Goal: Information Seeking & Learning: Learn about a topic

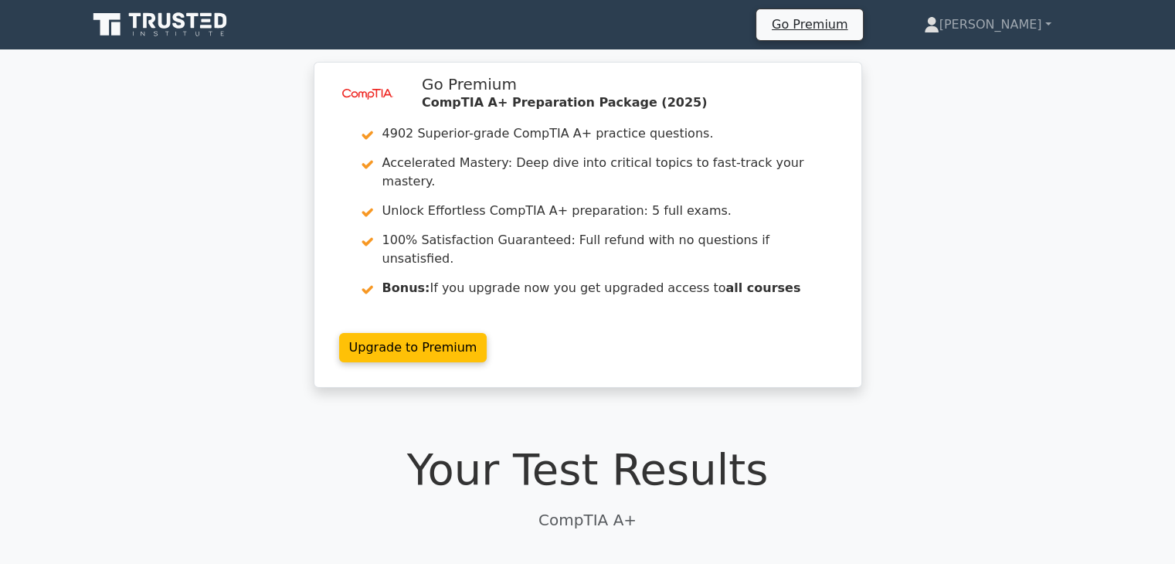
click at [158, 19] on icon at bounding box center [164, 20] width 12 height 15
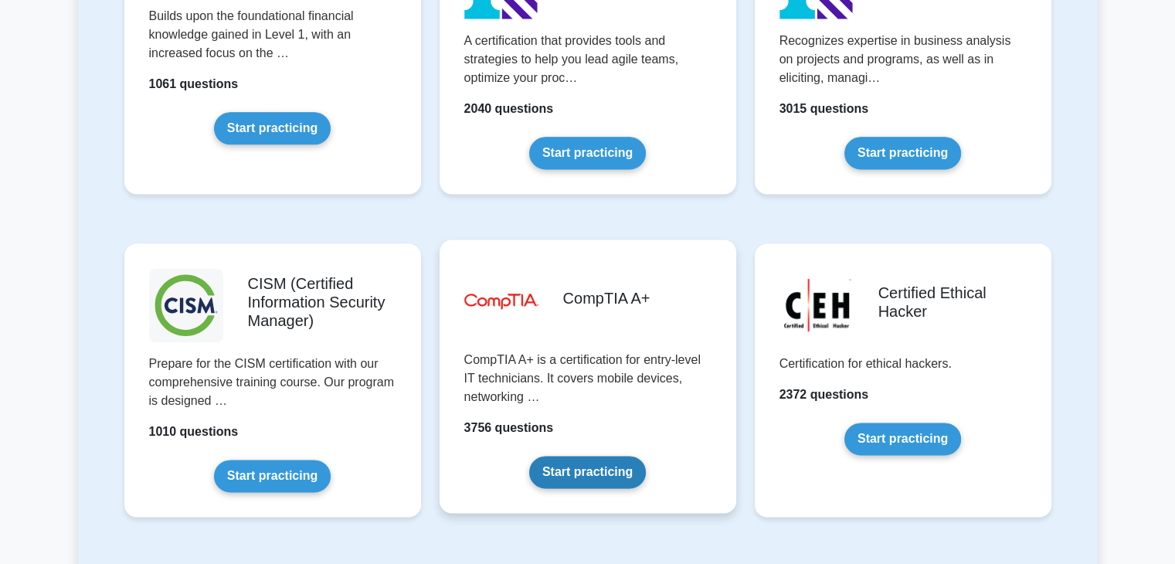
scroll to position [2040, 0]
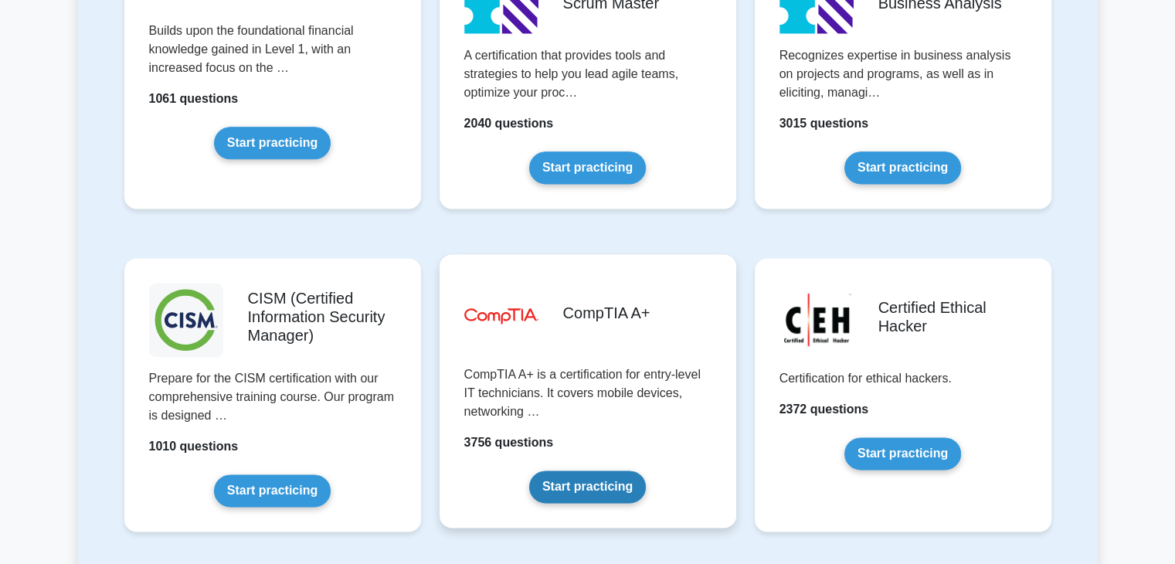
click at [583, 480] on link "Start practicing" at bounding box center [587, 487] width 117 height 32
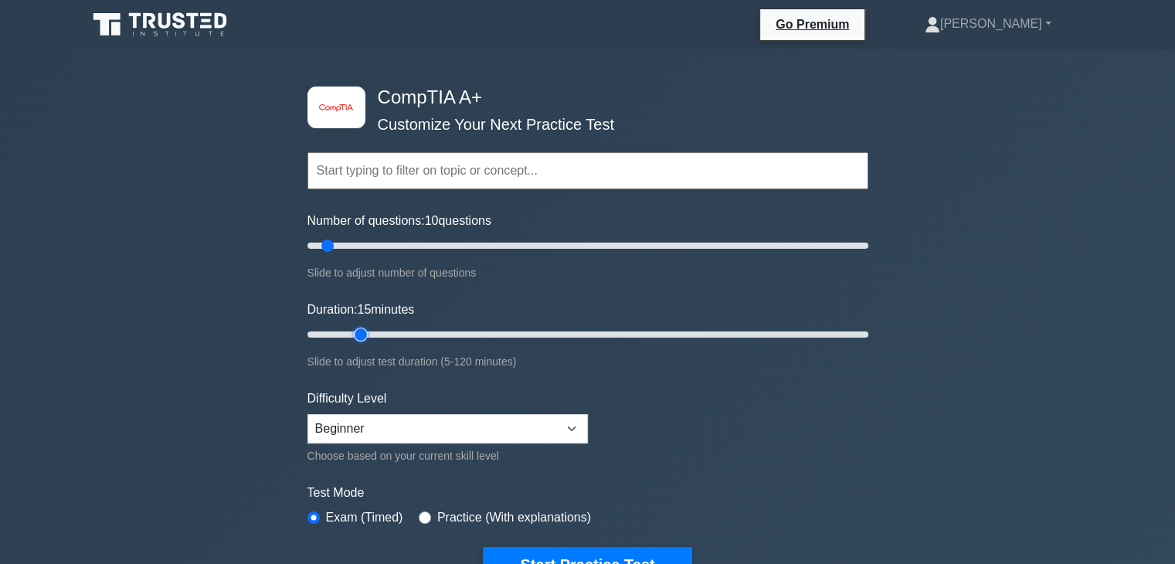
drag, startPoint x: 335, startPoint y: 332, endPoint x: 356, endPoint y: 335, distance: 21.0
click at [356, 335] on input "Duration: 15 minutes" at bounding box center [588, 334] width 561 height 19
drag, startPoint x: 356, startPoint y: 335, endPoint x: 374, endPoint y: 335, distance: 17.8
type input "20"
click at [374, 335] on input "Duration: 20 minutes" at bounding box center [588, 334] width 561 height 19
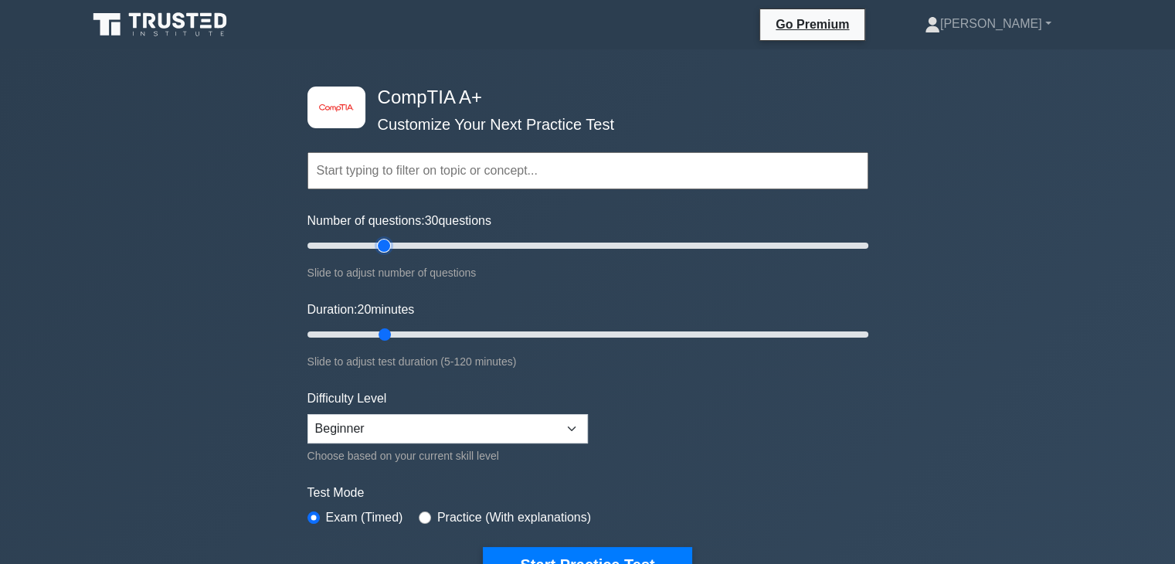
drag, startPoint x: 326, startPoint y: 243, endPoint x: 380, endPoint y: 242, distance: 54.1
type input "30"
click at [380, 242] on input "Number of questions: 30 questions" at bounding box center [588, 245] width 561 height 19
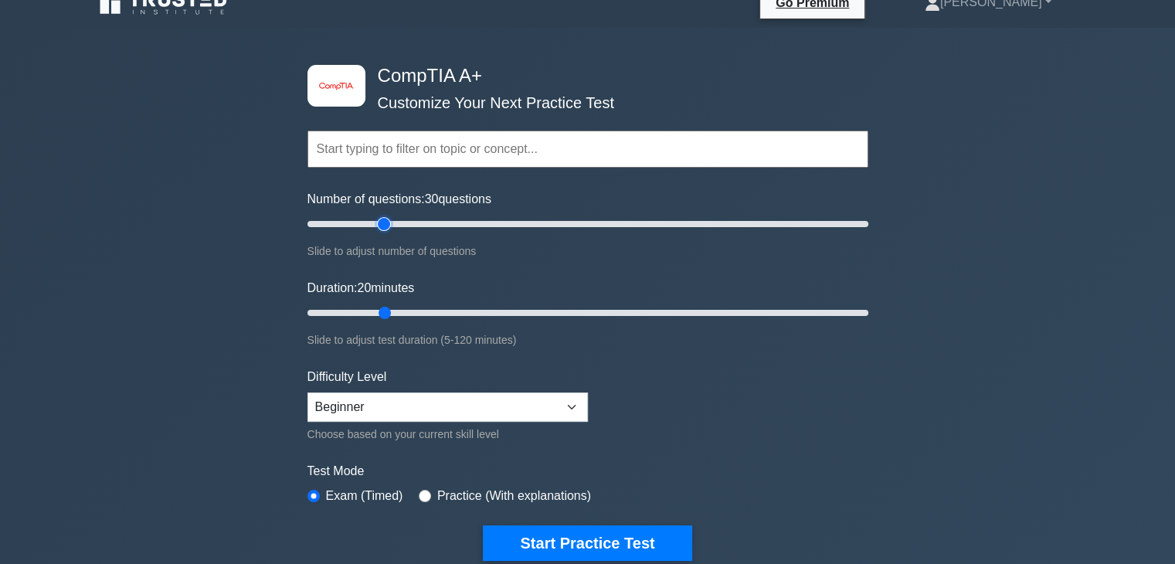
scroll to position [22, 0]
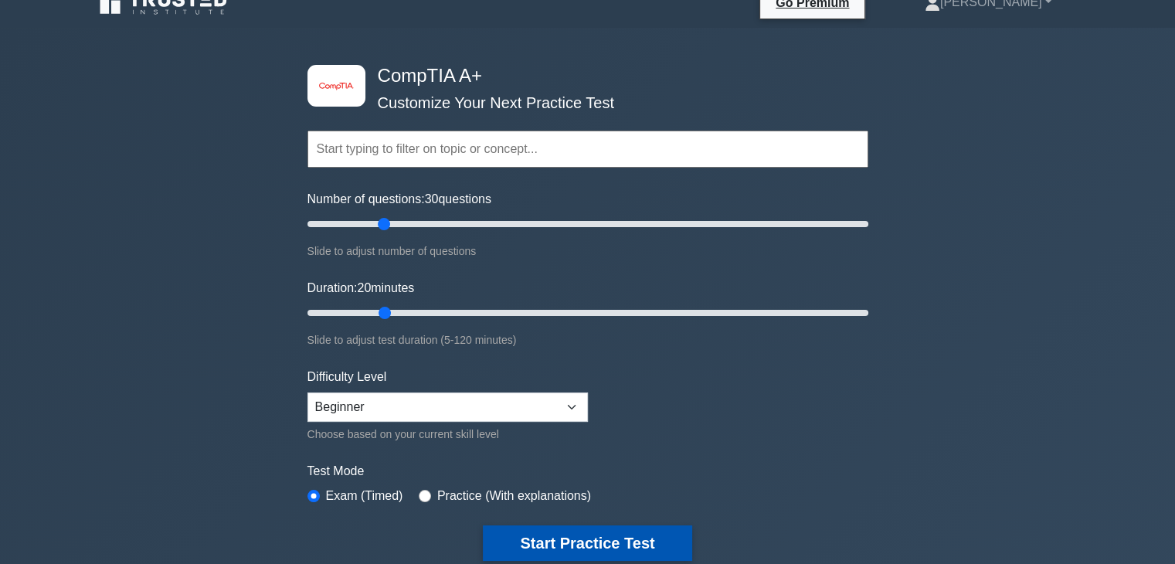
click at [606, 532] on button "Start Practice Test" at bounding box center [587, 543] width 209 height 36
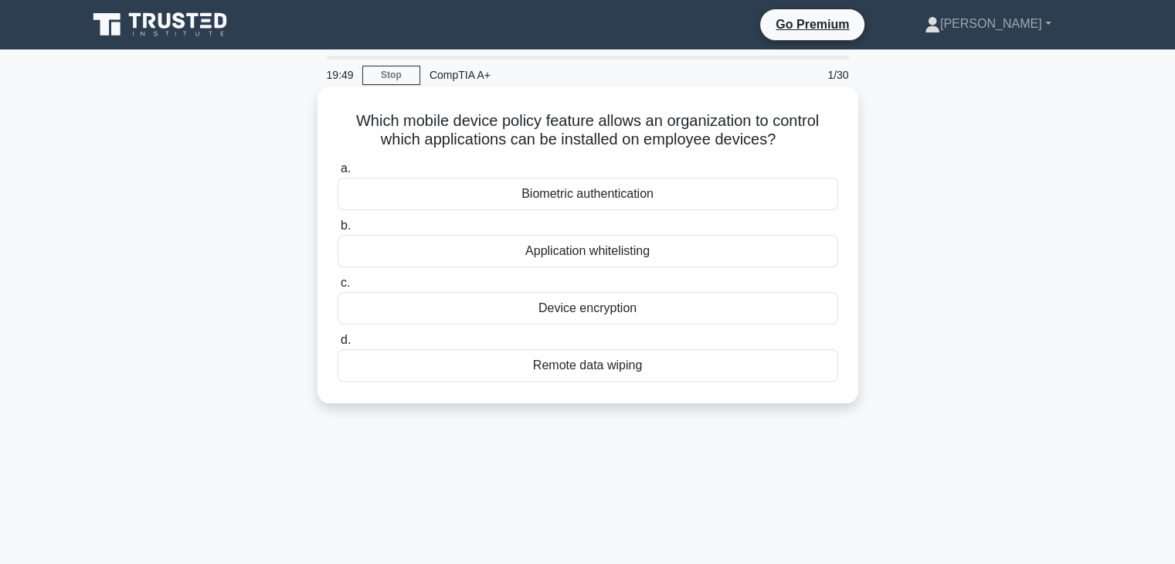
click at [340, 121] on h5 "Which mobile device policy feature allows an organization to control which appl…" at bounding box center [588, 130] width 504 height 39
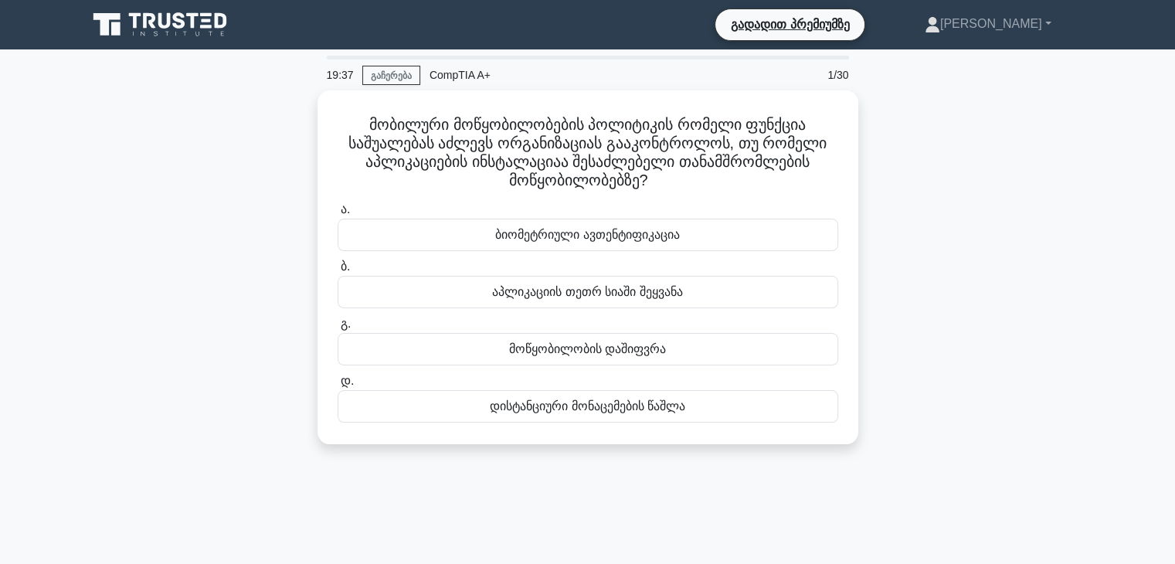
click at [894, 298] on div "მობილური მოწყობილობების პოლიტიკის რომელი ფუნქცია საშუალებას აძლევს ორგანიზაციას…" at bounding box center [588, 276] width 1020 height 372
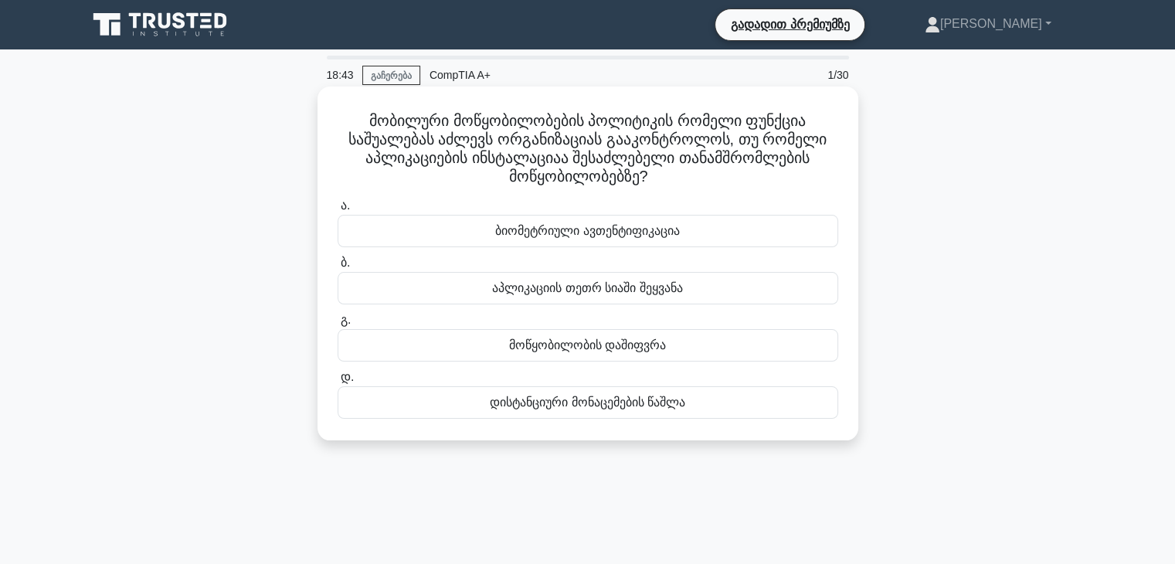
click at [566, 245] on div "ბიომეტრიული ავთენტიფიკაცია" at bounding box center [588, 231] width 501 height 32
click at [338, 211] on input "ა. ბიომეტრიული ავთენტიფიკაცია" at bounding box center [338, 206] width 0 height 10
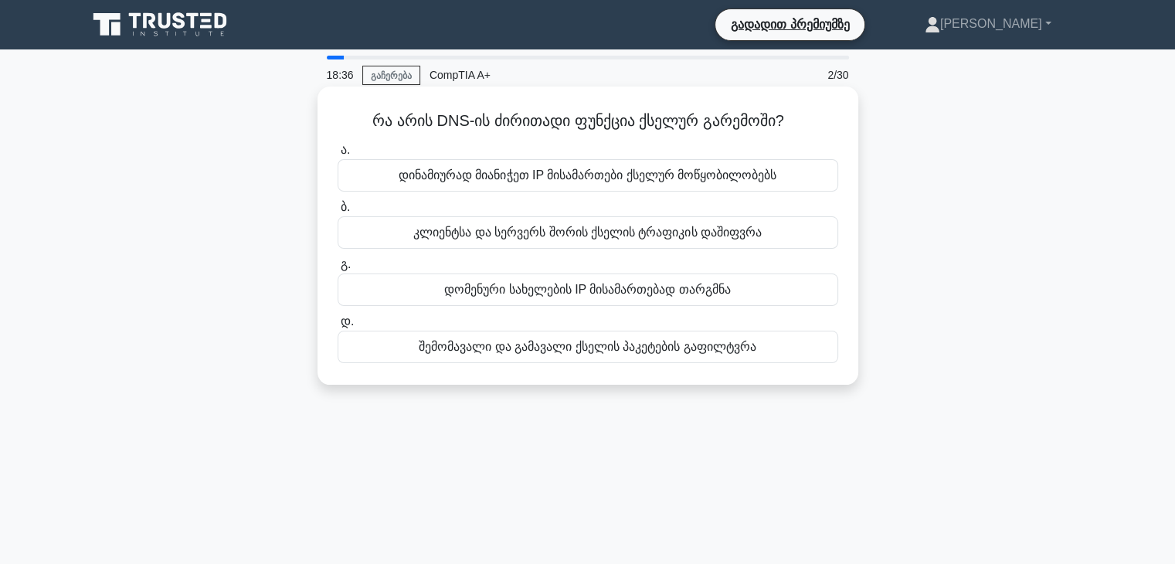
click at [551, 288] on font "დომენური სახელების IP მისამართებად თარგმნა" at bounding box center [587, 289] width 287 height 13
click at [338, 270] on input "გ. დომენური სახელების IP მისამართებად თარგმნა" at bounding box center [338, 265] width 0 height 10
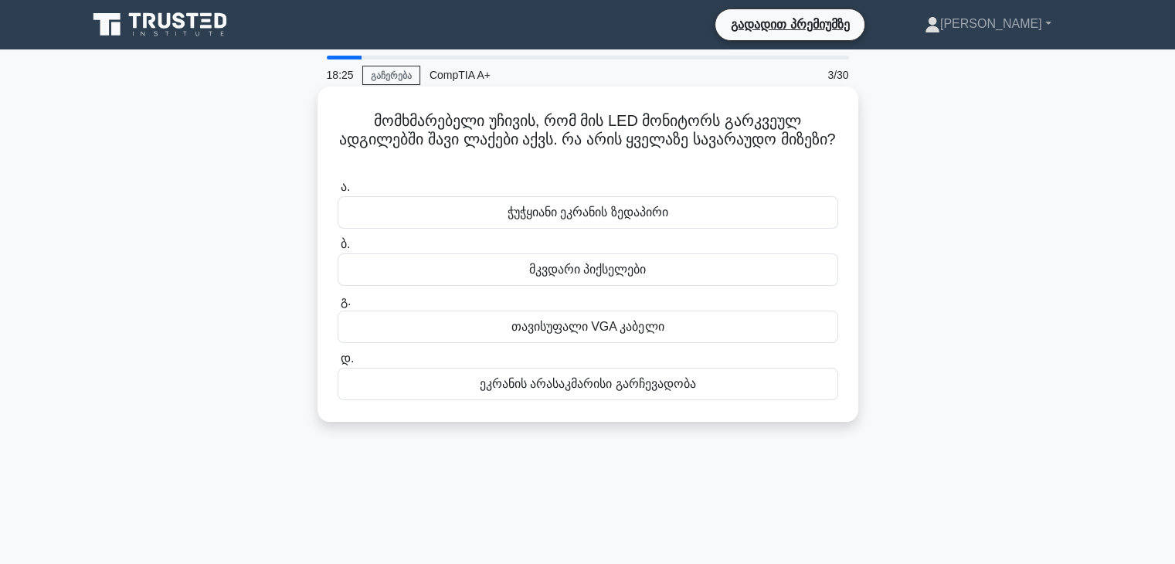
click at [543, 267] on font "მკვდარი პიქსელები" at bounding box center [587, 269] width 117 height 13
click at [338, 250] on input "ბ. მკვდარი პიქსელები" at bounding box center [338, 245] width 0 height 10
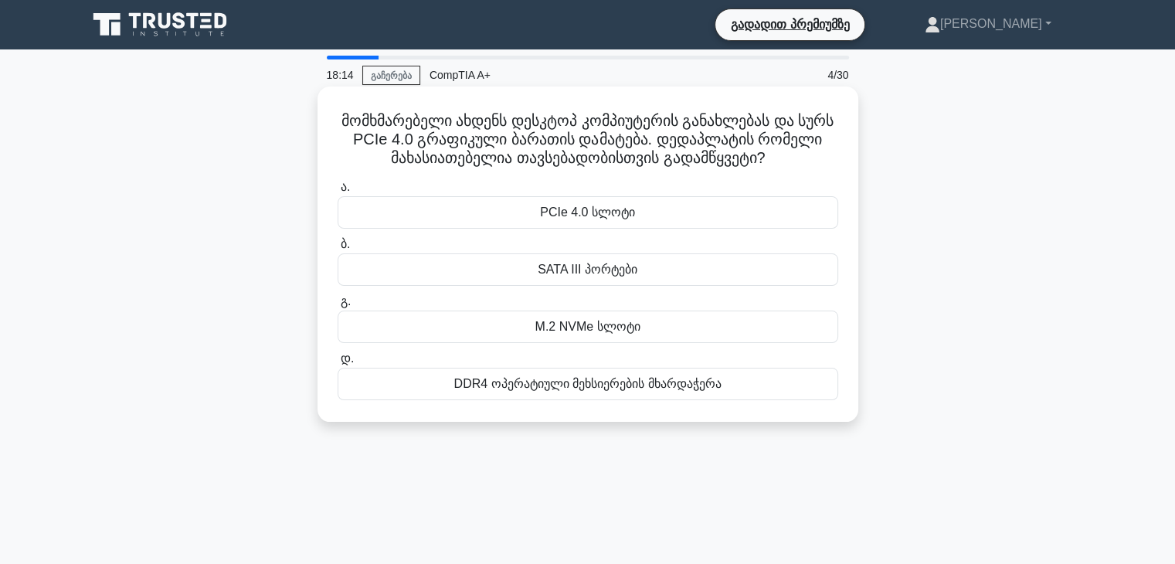
click at [556, 219] on font "PCIe 4.0 სლოტი" at bounding box center [587, 212] width 95 height 13
click at [338, 192] on input "ა. PCIe 4.0 სლოტი" at bounding box center [338, 187] width 0 height 10
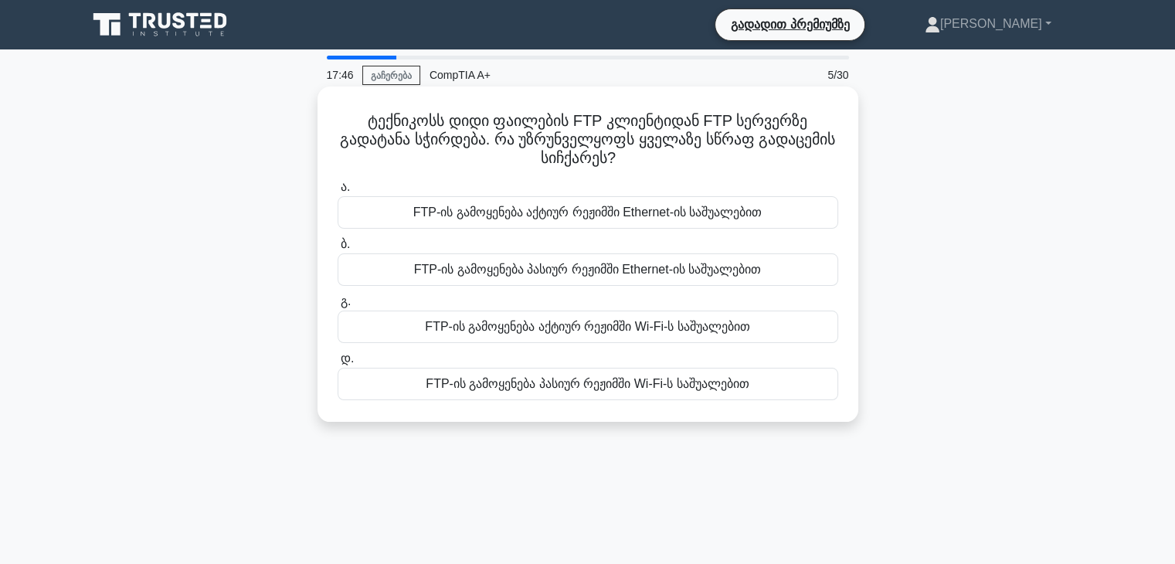
click at [539, 222] on font "FTP-ის გამოყენება აქტიურ რეჟიმში Ethernet-ის საშუალებით" at bounding box center [587, 212] width 349 height 19
click at [338, 192] on input "ა. FTP-ის გამოყენება აქტიურ რეჟიმში Ethernet-ის საშუალებით" at bounding box center [338, 187] width 0 height 10
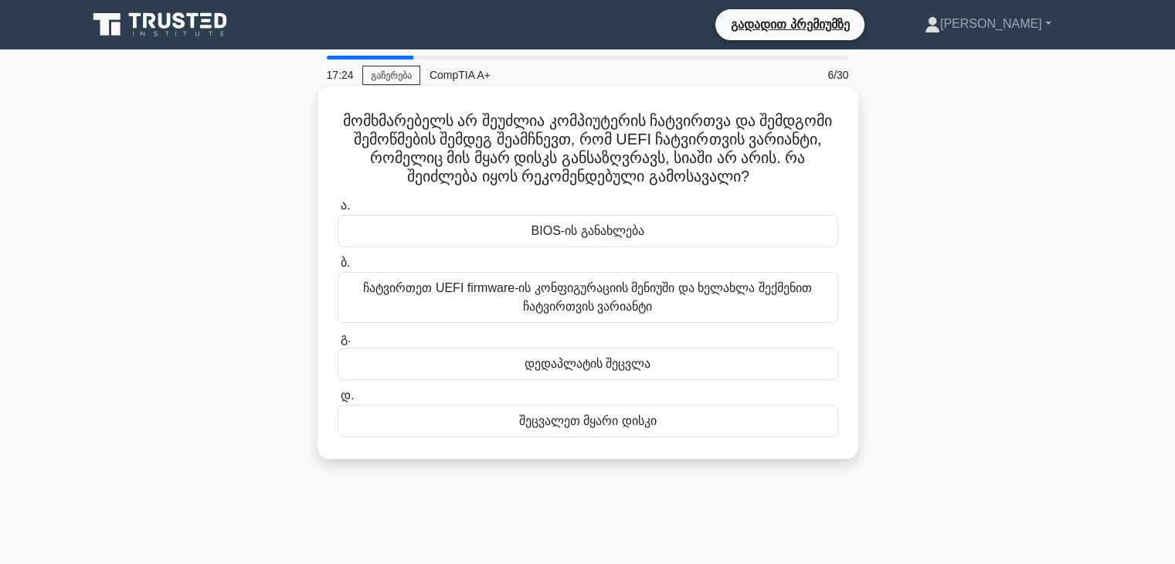
click at [677, 316] on font "ჩატვირთეთ UEFI firmware-ის კონფიგურაციის მენიუში და ხელახლა შექმენით ჩატვირთვის…" at bounding box center [588, 297] width 487 height 37
click at [338, 268] on input "ბ. ჩატვირთეთ UEFI firmware-ის კონფიგურაციის მენიუში და ხელახლა შექმენით ჩატვირთ…" at bounding box center [338, 263] width 0 height 10
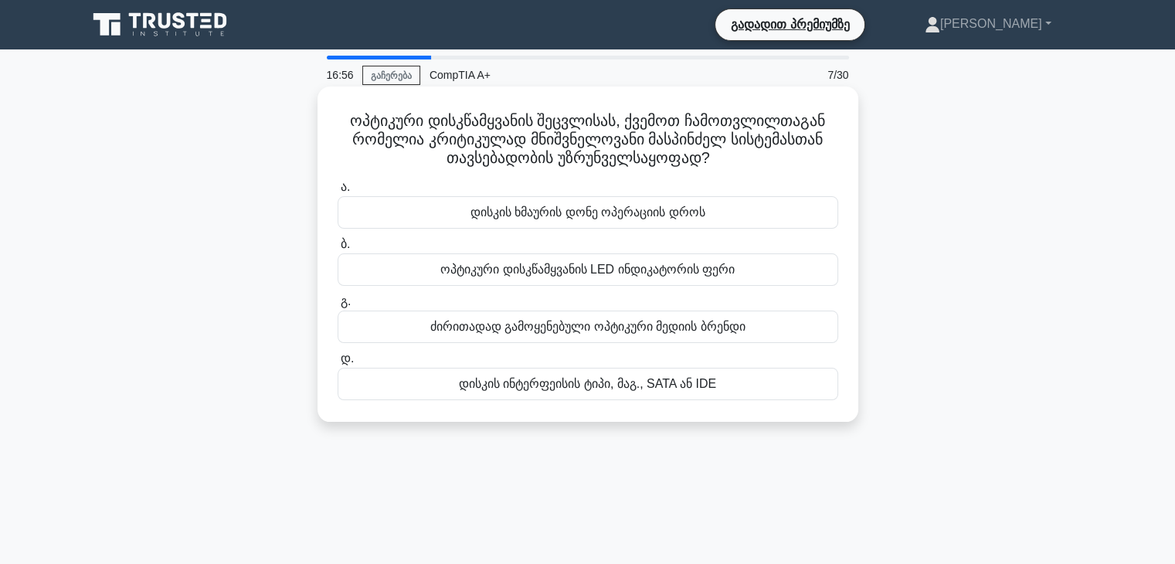
click at [566, 276] on font "ოპტიკური დისკწამყვანის LED ინდიკატორის ფერი" at bounding box center [587, 269] width 294 height 13
click at [338, 250] on input "ბ. ოპტიკური დისკწამყვანის LED ინდიკატორის ფერი" at bounding box center [338, 245] width 0 height 10
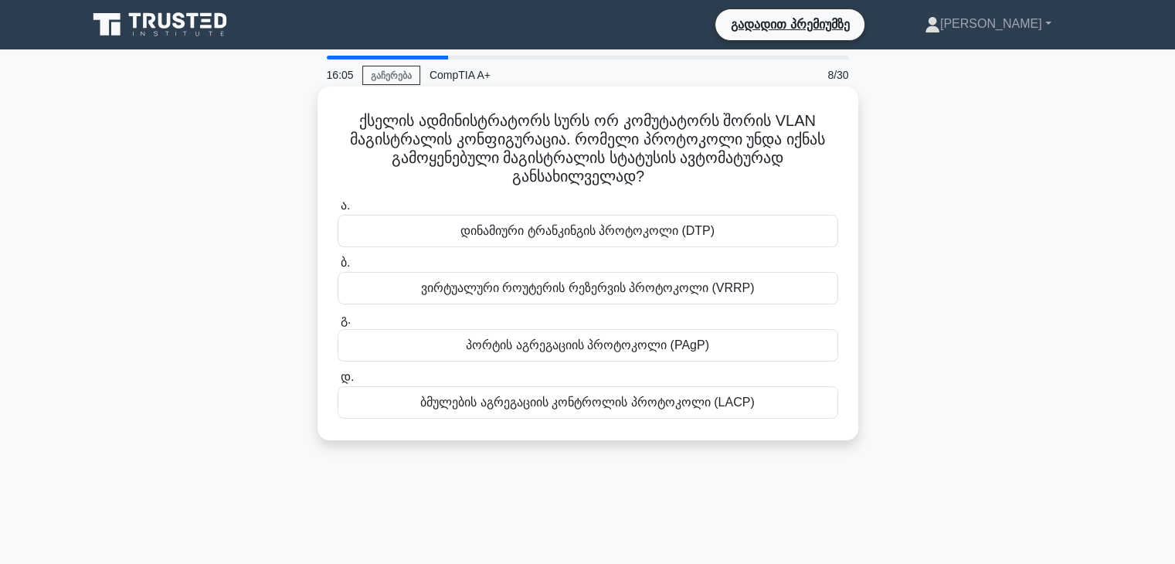
click at [620, 291] on font "ვირტუალური როუტერის რეზერვის პროტოკოლი (VRRP)" at bounding box center [588, 287] width 334 height 13
click at [338, 268] on input "ბ. ვირტუალური როუტერის რეზერვის პროტოკოლი (VRRP)" at bounding box center [338, 263] width 0 height 10
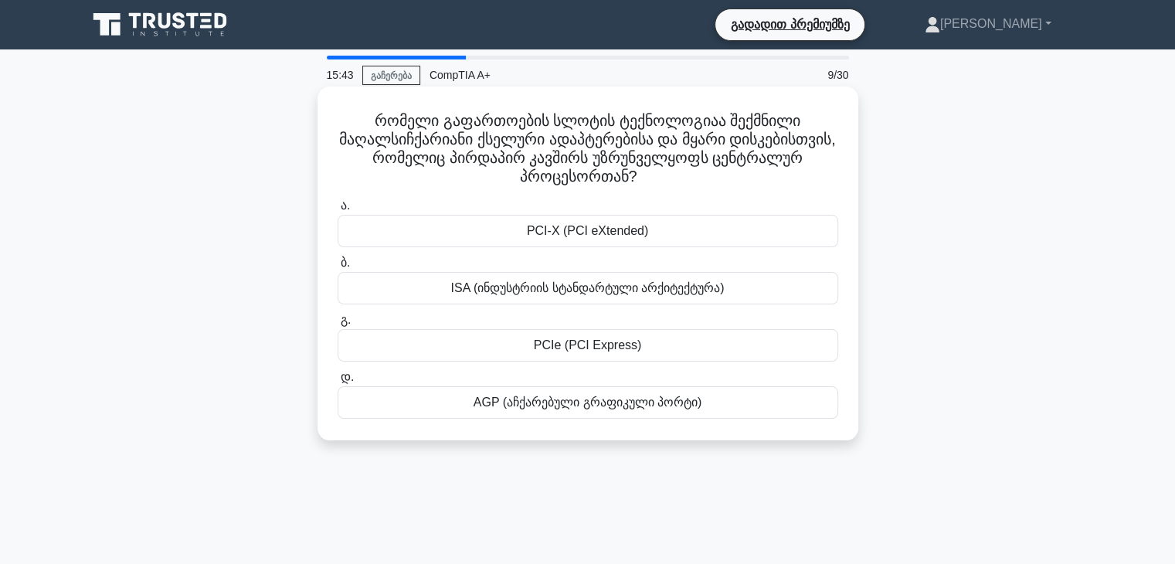
click at [605, 351] on font "PCIe (PCI Express)" at bounding box center [588, 344] width 108 height 13
click at [338, 325] on input "გ. PCIe (PCI Express)" at bounding box center [338, 320] width 0 height 10
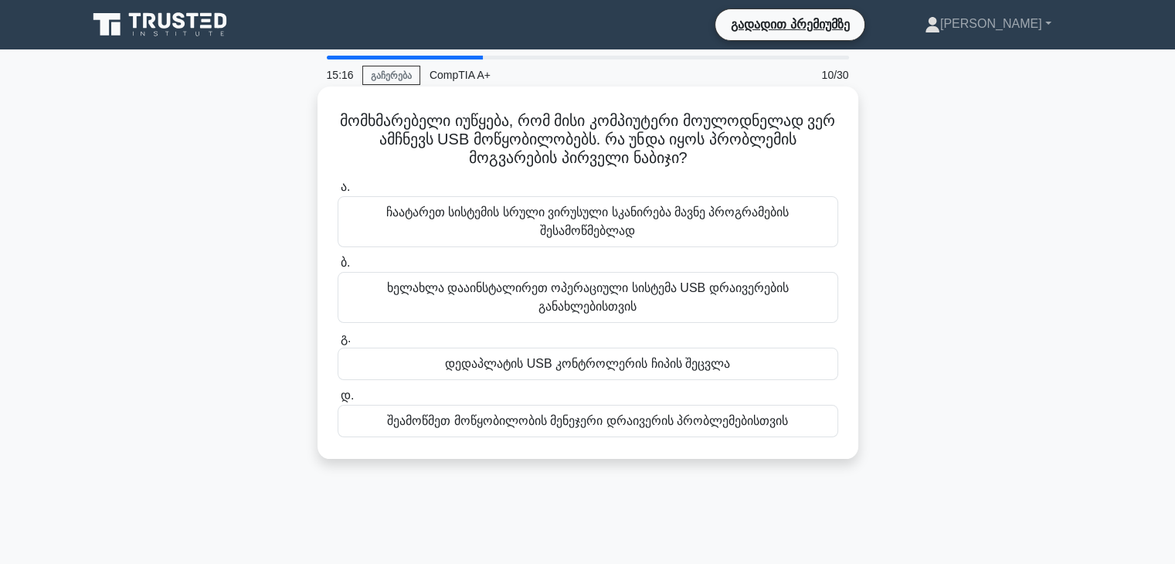
click at [624, 226] on font "ჩაატარეთ სისტემის სრული ვირუსული სკანირება მავნე პროგრამების შესამოწმებლად" at bounding box center [587, 222] width 403 height 32
click at [338, 192] on input "ა. ჩაატარეთ სისტემის სრული ვირუსული სკანირება მავნე პროგრამების შესამოწმებლად" at bounding box center [338, 187] width 0 height 10
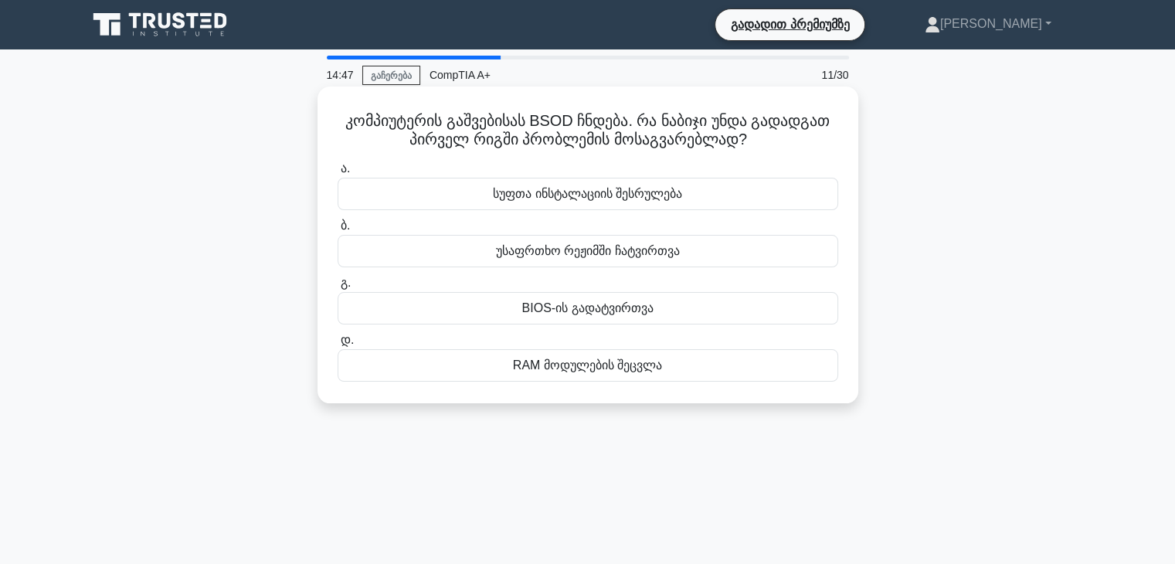
click at [588, 265] on div "უსაფრთხო რეჟიმში ჩატვირთვა" at bounding box center [588, 251] width 501 height 32
click at [338, 231] on input "ბ. უსაფრთხო რეჟიმში ჩატვირთვა" at bounding box center [338, 226] width 0 height 10
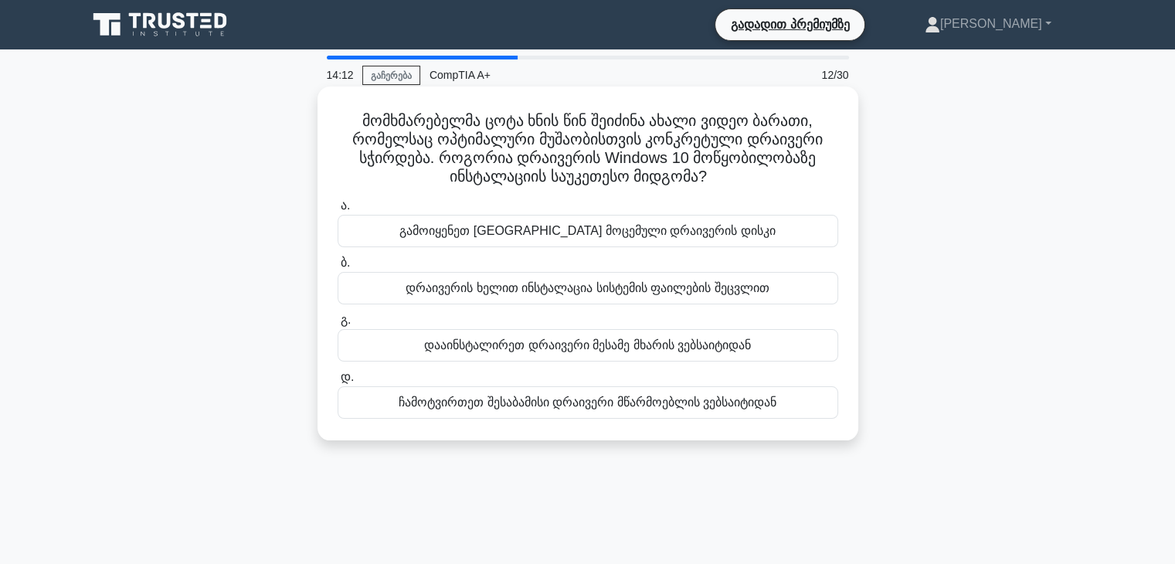
click at [518, 237] on font "გამოიყენეთ ყუთში მოცემული დრაივერის დისკი" at bounding box center [587, 230] width 376 height 13
click at [338, 211] on input "ა. გამოიყენეთ ყუთში მოცემული დრაივერის დისკი" at bounding box center [338, 206] width 0 height 10
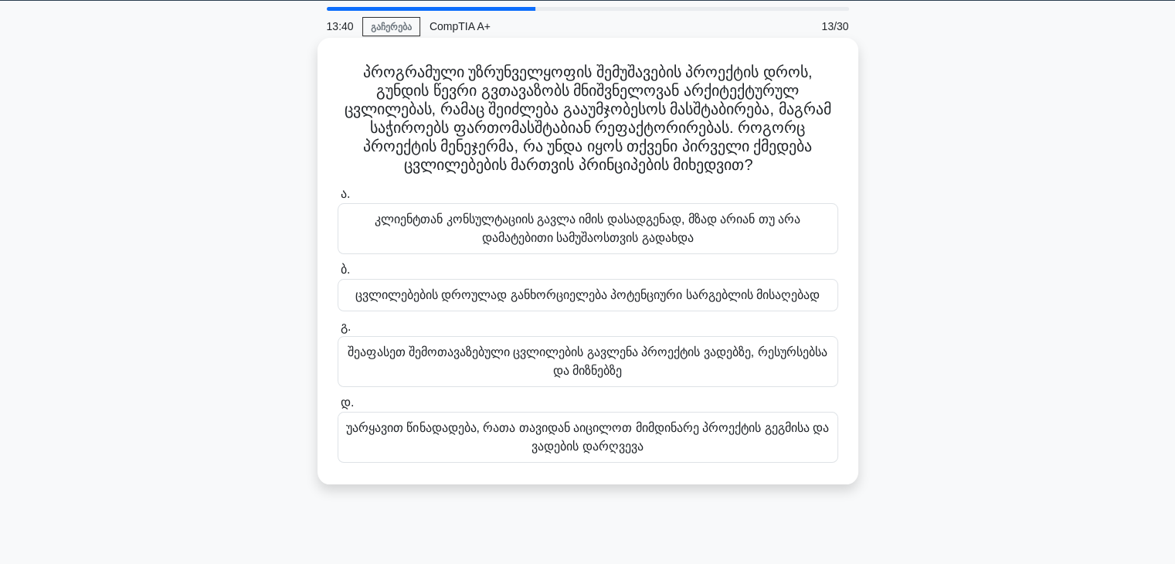
scroll to position [49, 0]
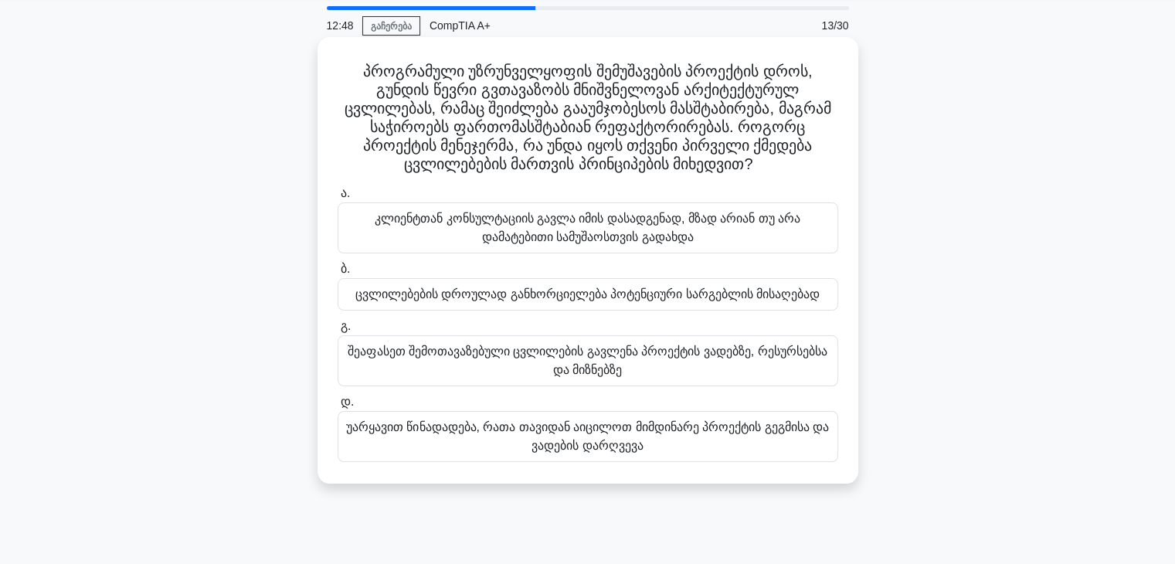
click at [532, 243] on font "კლიენტთან კონსულტაციის გავლა იმის დასადგენად, მზად არიან თუ არა დამატებითი სამუ…" at bounding box center [588, 228] width 426 height 32
click at [338, 199] on input "ა. კლიენტთან კონსულტაციის გავლა იმის დასადგენად, მზად არიან თუ არა დამატებითი ს…" at bounding box center [338, 194] width 0 height 10
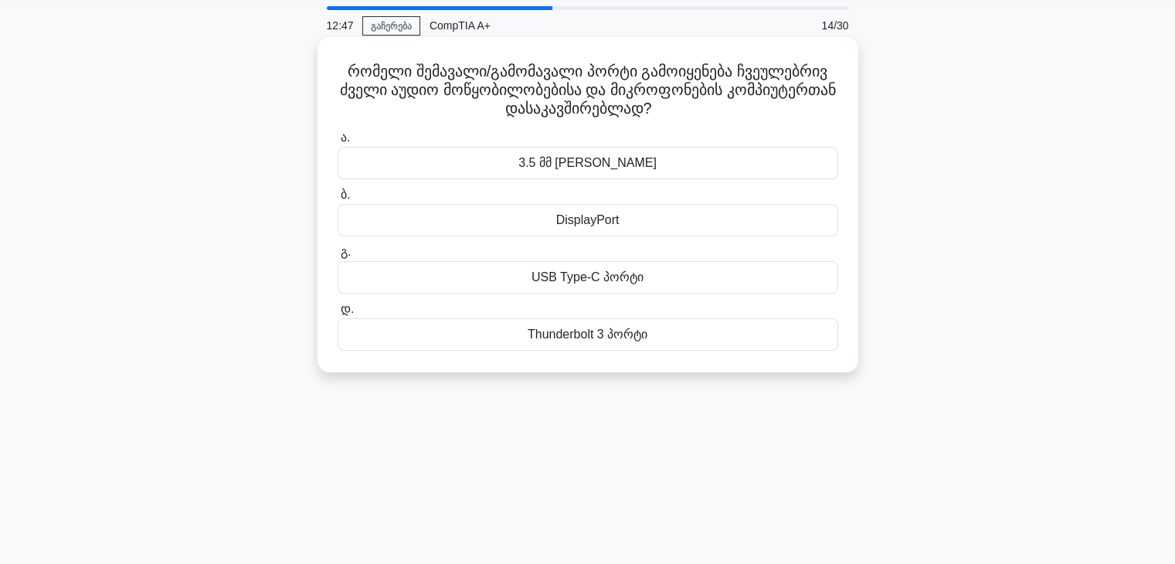
scroll to position [0, 0]
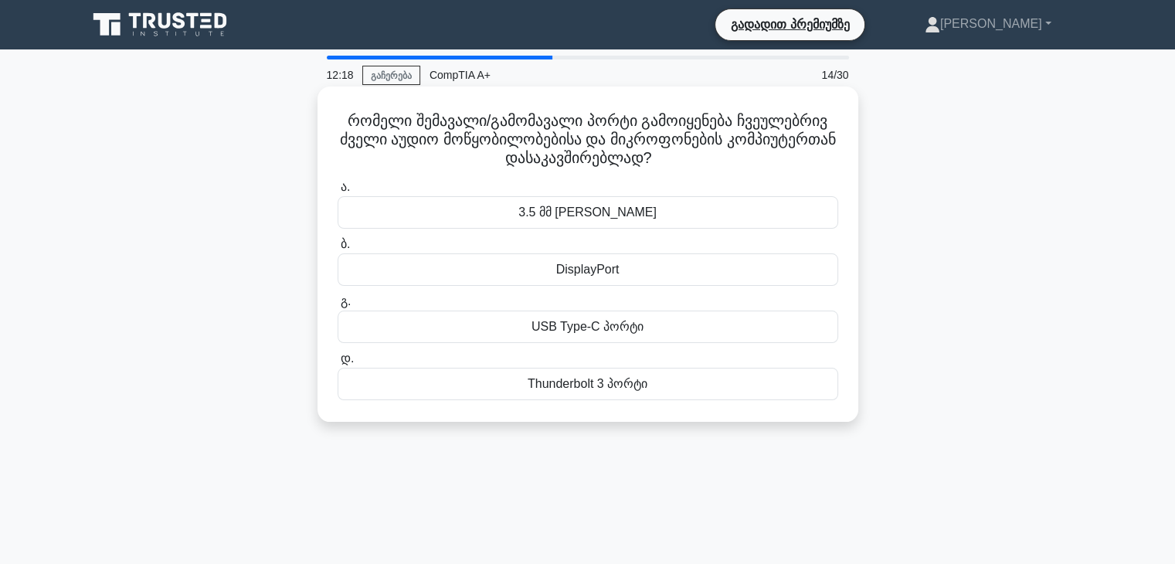
click at [604, 263] on font "DisplayPort" at bounding box center [587, 269] width 63 height 13
click at [338, 250] on input "ბ. DisplayPort" at bounding box center [338, 245] width 0 height 10
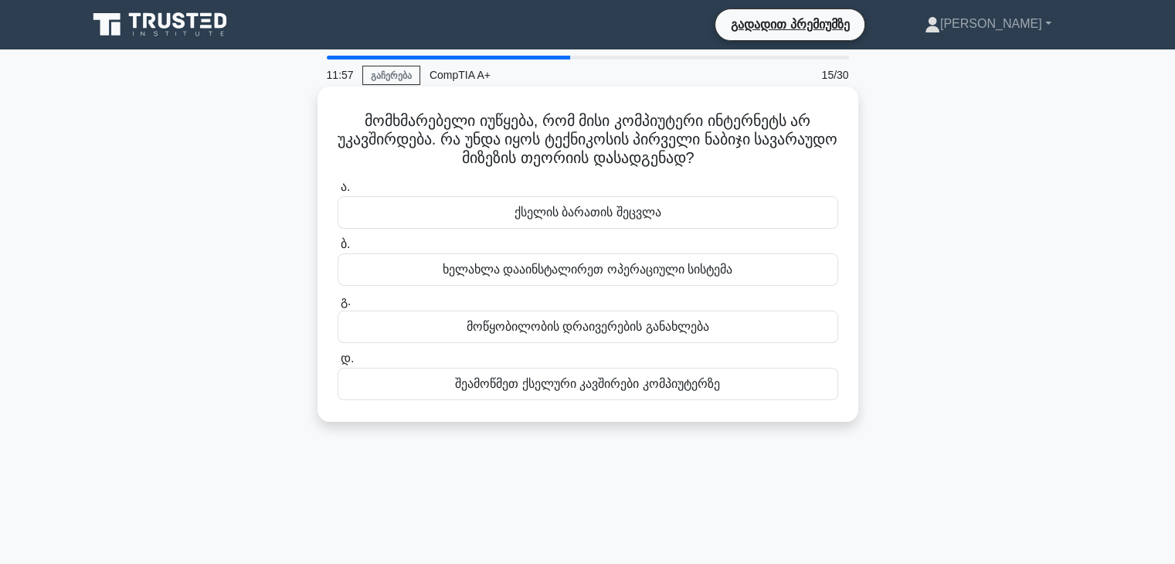
click at [597, 390] on font "შეამოწმეთ ქსელური კავშირები კომპიუტერზე" at bounding box center [587, 383] width 264 height 13
click at [338, 364] on input "დ. შეამოწმეთ ქსელური კავშირები კომპიუტერზე" at bounding box center [338, 359] width 0 height 10
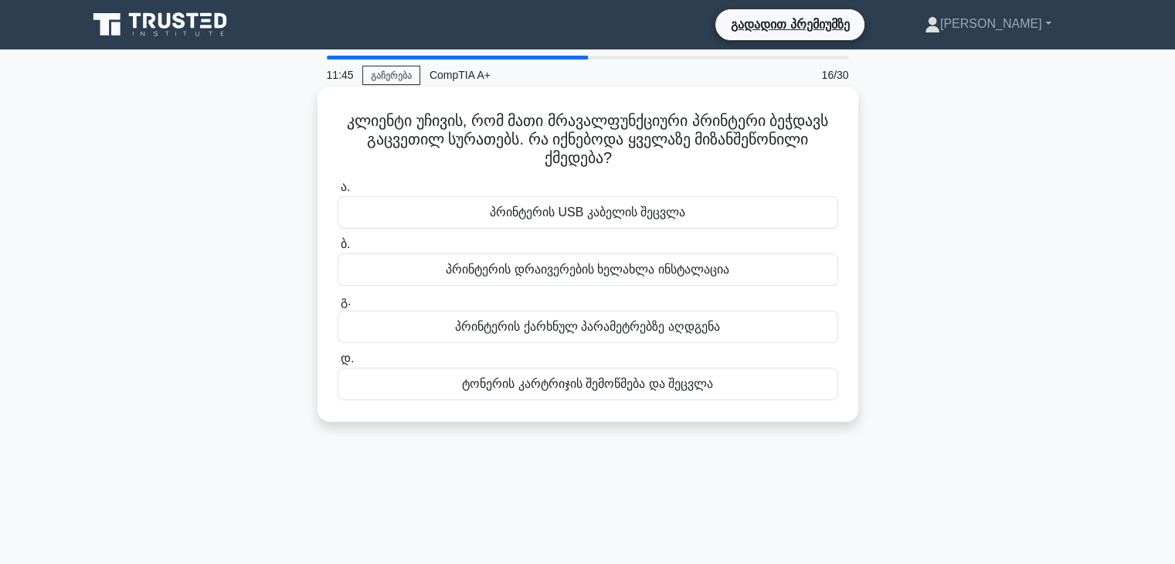
click at [594, 378] on font "ტონერის კარტრიჯის შემოწმება და შეცვლა" at bounding box center [587, 383] width 251 height 13
click at [338, 364] on input "დ. ტონერის კარტრიჯის შემოწმება და შეცვლა" at bounding box center [338, 359] width 0 height 10
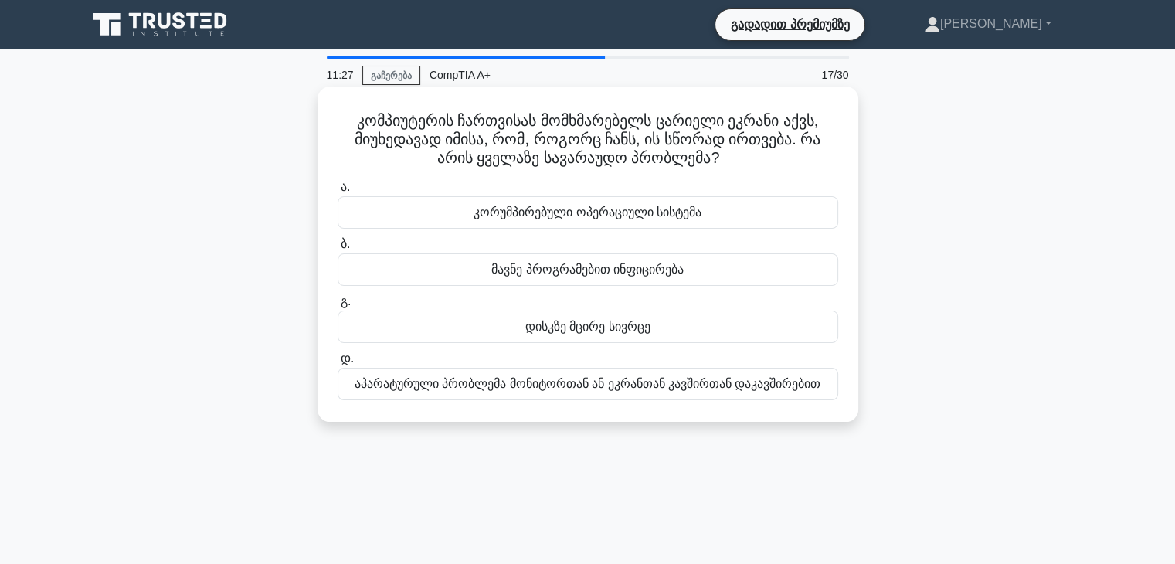
click at [597, 388] on font "აპარატურული პრობლემა მონიტორთან ან ეკრანთან კავშირთან დაკავშირებით" at bounding box center [588, 383] width 467 height 13
click at [338, 364] on input "დ. აპარატურული პრობლემა მონიტორთან ან ეკრანთან კავშირთან დაკავშირებით" at bounding box center [338, 359] width 0 height 10
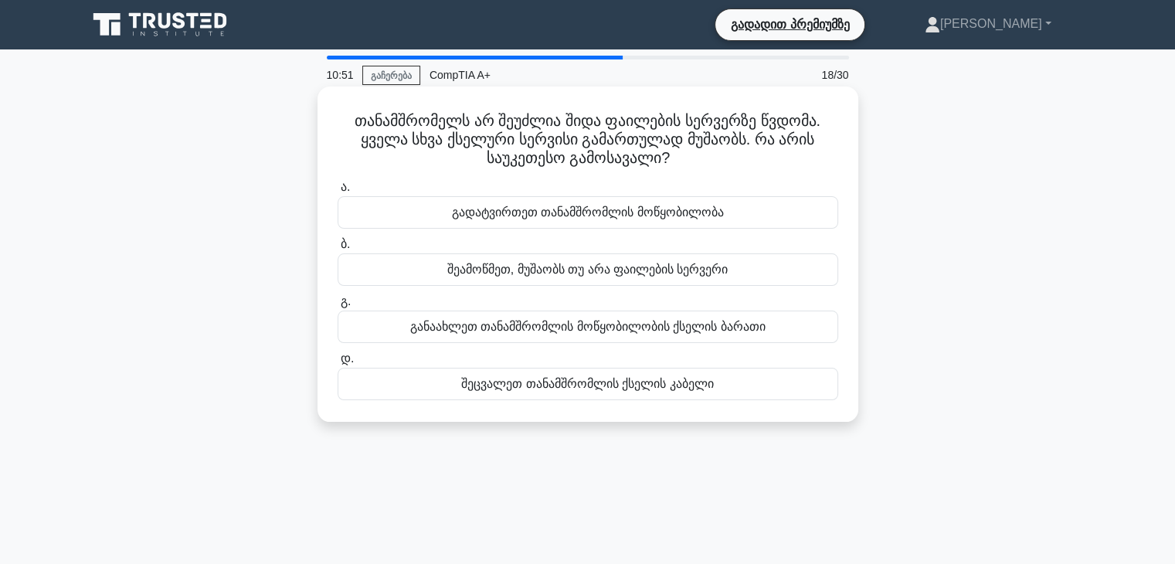
click at [576, 276] on font "შეამოწმეთ, მუშაობს თუ არა ფაილების სერვერი" at bounding box center [587, 269] width 281 height 13
click at [338, 250] on input "ბ. შეამოწმეთ, მუშაობს თუ არა ფაილების სერვერი" at bounding box center [338, 245] width 0 height 10
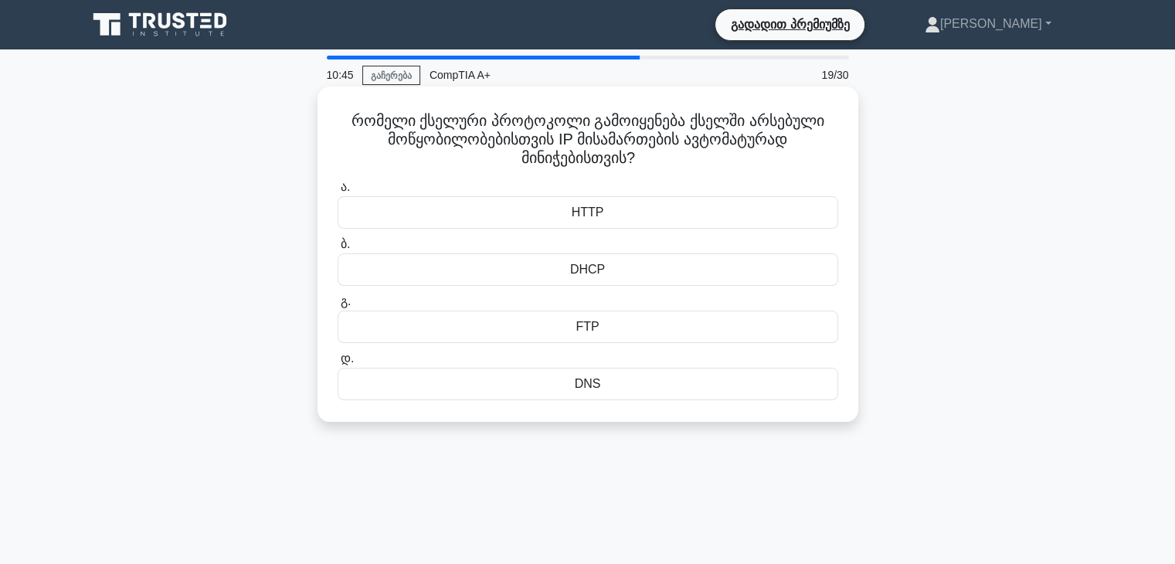
click at [608, 273] on div "DHCP" at bounding box center [588, 269] width 501 height 32
click at [338, 250] on input "ბ. DHCP" at bounding box center [338, 245] width 0 height 10
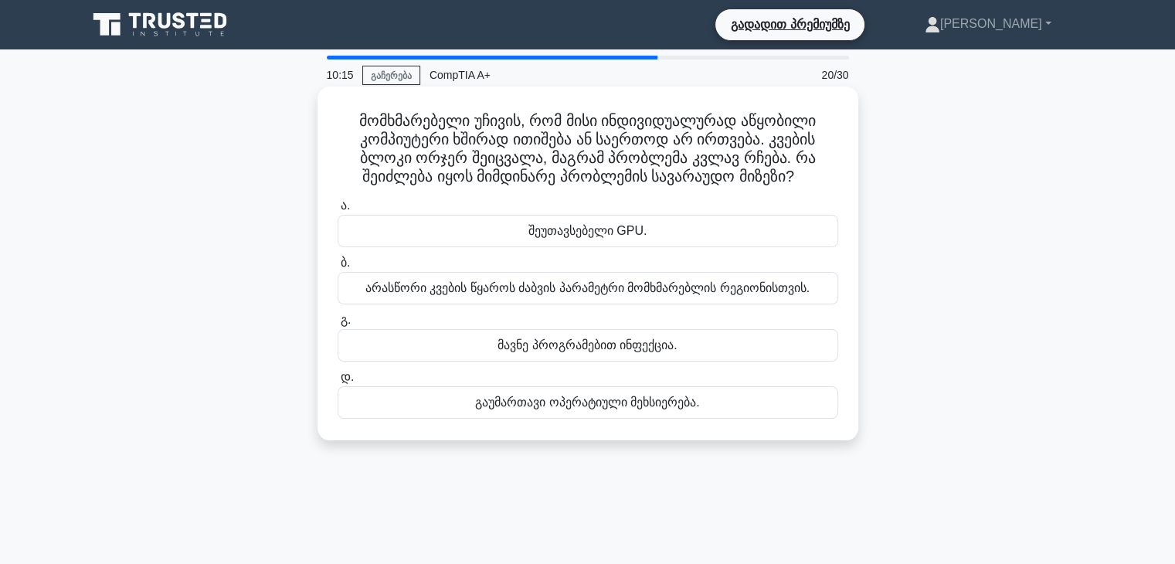
click at [573, 237] on font "შეუთავსებელი GPU." at bounding box center [588, 230] width 119 height 13
click at [338, 211] on input "ა. შეუთავსებელი GPU." at bounding box center [338, 206] width 0 height 10
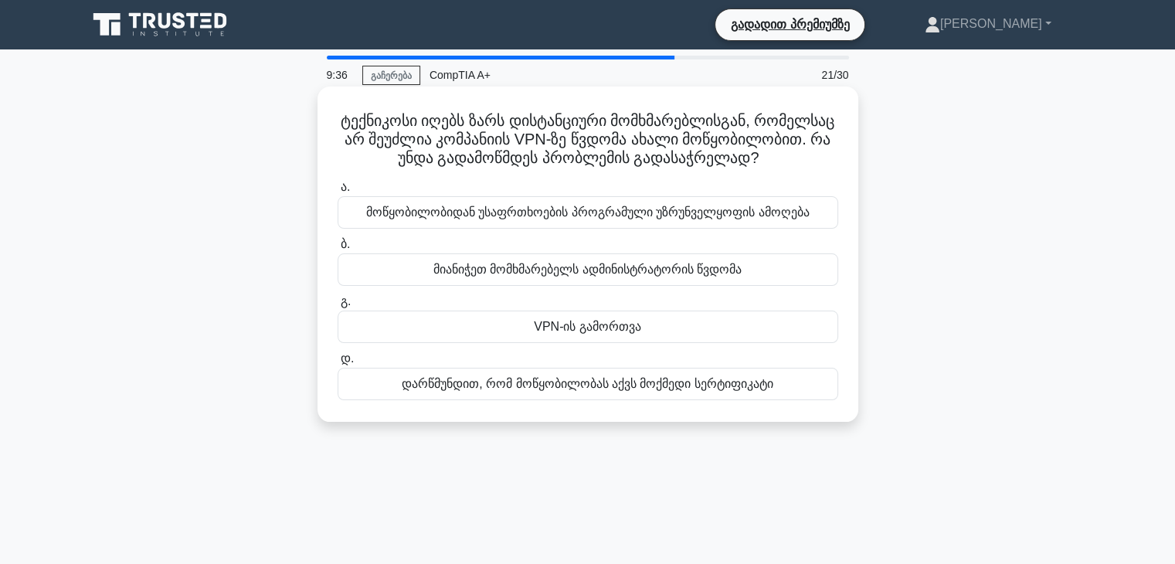
click at [539, 400] on div "დარწმუნდით, რომ მოწყობილობას აქვს მოქმედი სერტიფიკატი" at bounding box center [588, 384] width 501 height 32
click at [338, 364] on input "დ. დარწმუნდით, რომ მოწყობილობას აქვს მოქმედი სერტიფიკატი" at bounding box center [338, 359] width 0 height 10
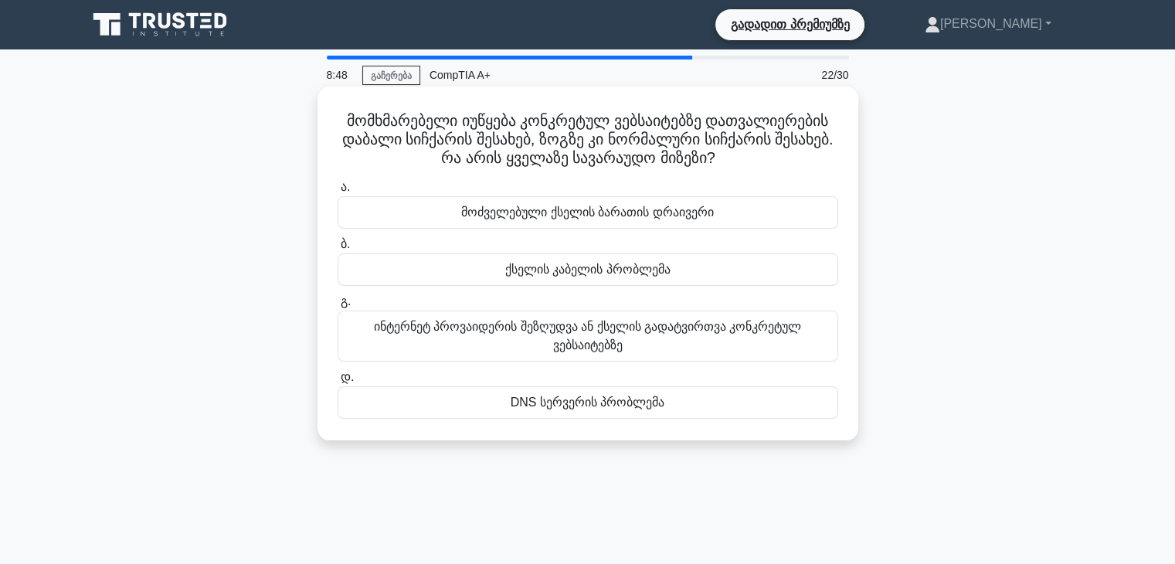
click at [612, 352] on font "ინტერნეტ პროვაიდერის შეზღუდვა ან ქსელის გადატვირთვა კონკრეტულ ვებსაიტებზე" at bounding box center [588, 336] width 428 height 32
click at [338, 307] on input "გ. ინტერნეტ პროვაიდერის შეზღუდვა ან ქსელის გადატვირთვა კონკრეტულ ვებსაიტებზე" at bounding box center [338, 302] width 0 height 10
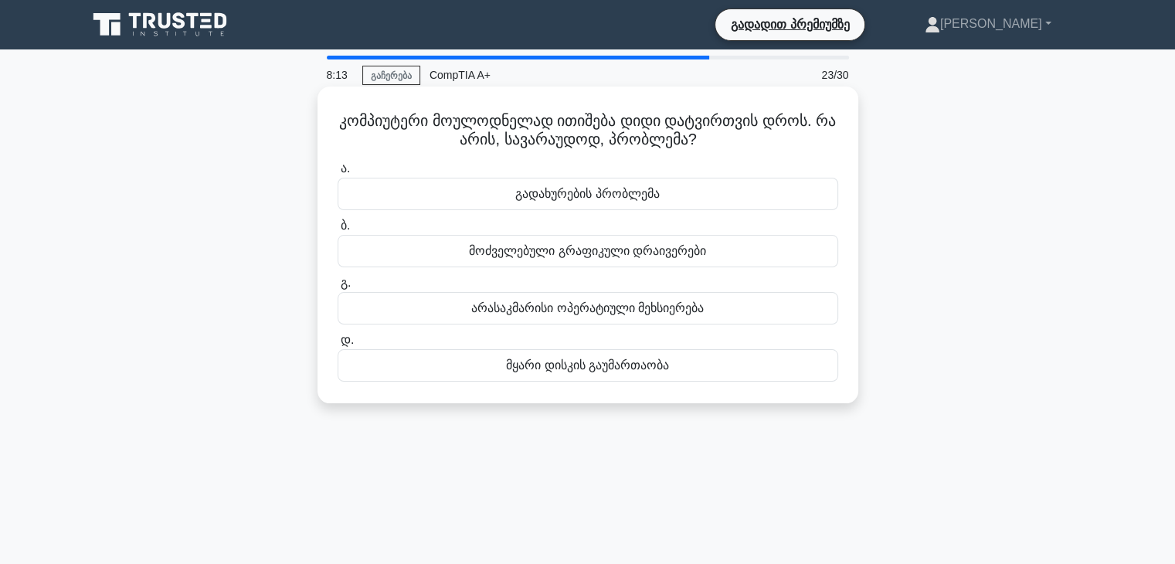
click at [583, 199] on font "გადახურების პრობლემა" at bounding box center [587, 193] width 144 height 13
click at [338, 174] on input "ა. გადახურების პრობლემა" at bounding box center [338, 169] width 0 height 10
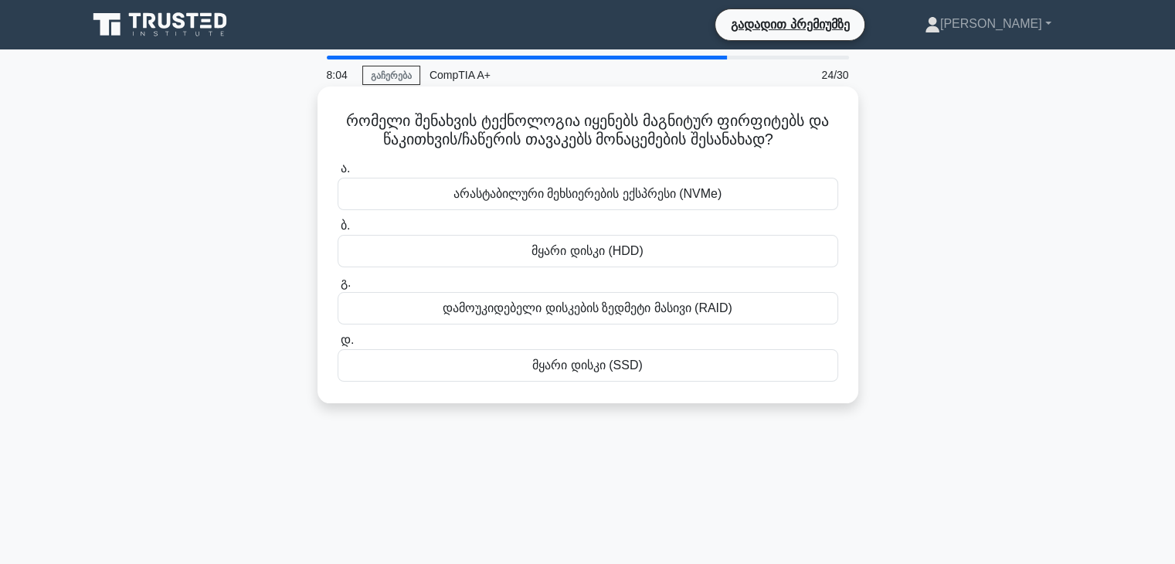
click at [600, 257] on font "მყარი დისკი (HDD)" at bounding box center [587, 250] width 111 height 13
click at [338, 231] on input "ბ. მყარი დისკი (HDD)" at bounding box center [338, 226] width 0 height 10
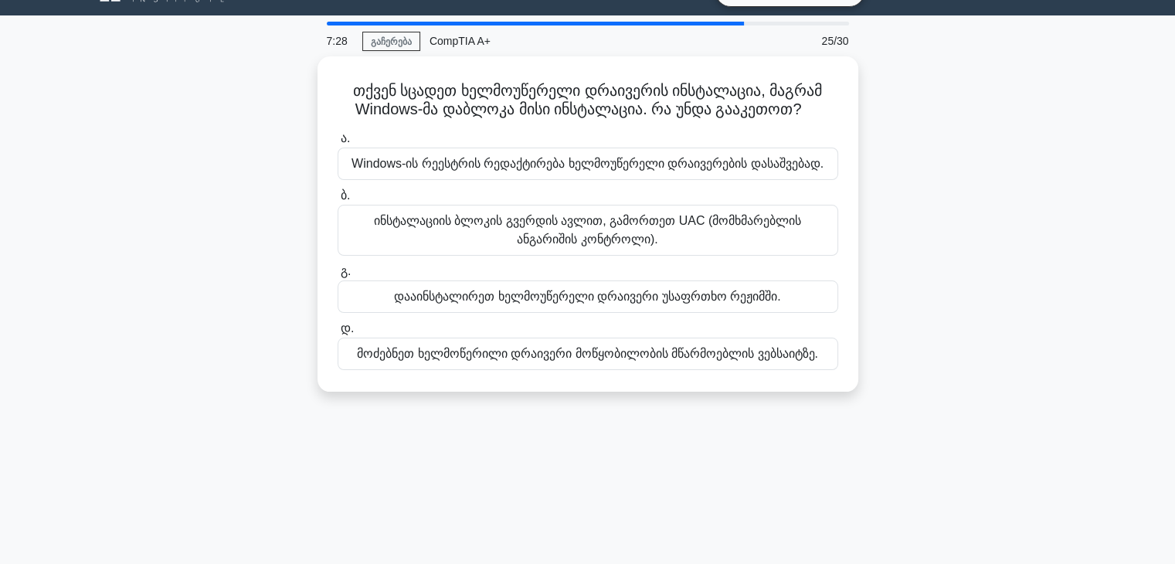
scroll to position [37, 0]
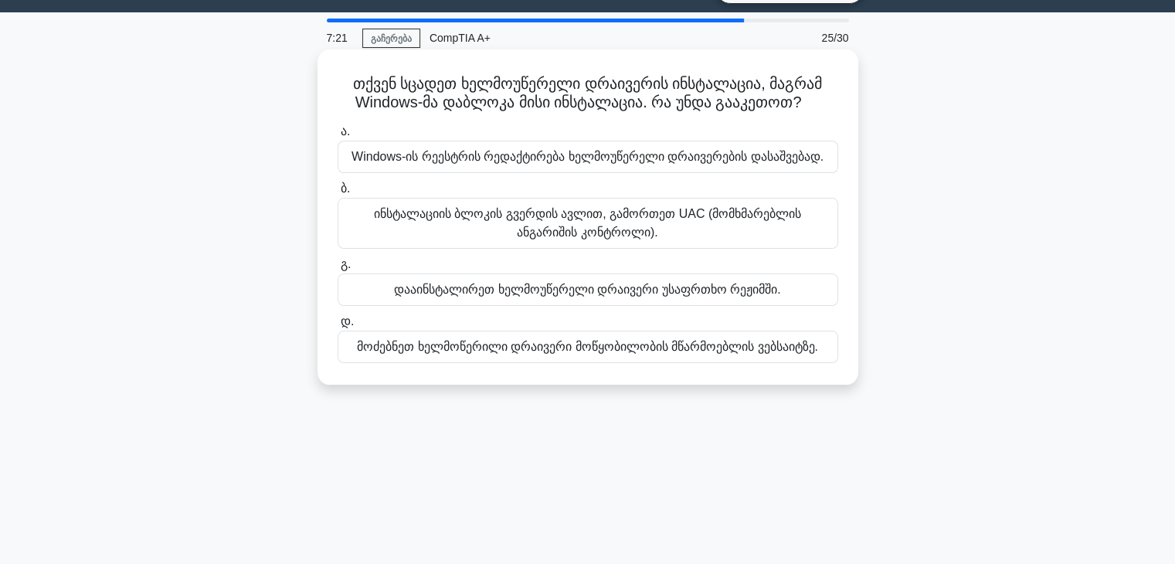
click at [691, 166] on font "Windows-ის რეესტრის რედაქტირება ხელმოუწერელი დრაივერების დასაშვებად." at bounding box center [588, 157] width 472 height 19
click at [338, 137] on input "ა. Windows-ის რეესტრის რედაქტირება ხელმოუწერელი დრაივერების დასაშვებად." at bounding box center [338, 132] width 0 height 10
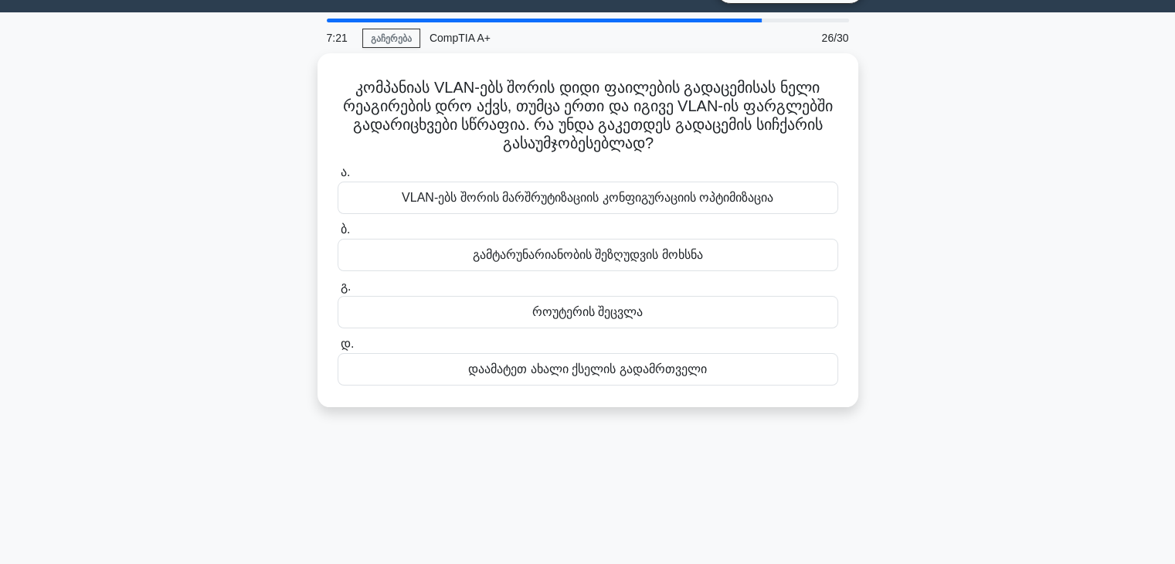
scroll to position [0, 0]
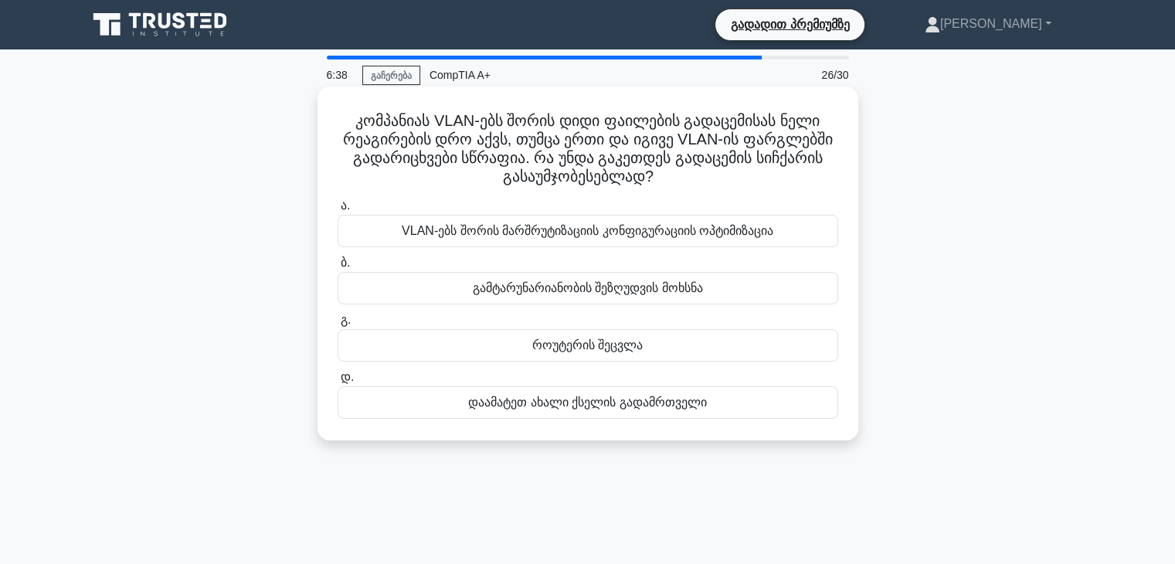
click at [584, 289] on font "გამტარუნარიანობის შეზღუდვის მოხსნა" at bounding box center [588, 287] width 230 height 13
click at [338, 268] on input "ბ. გამტარუნარიანობის შეზღუდვის მოხსნა" at bounding box center [338, 263] width 0 height 10
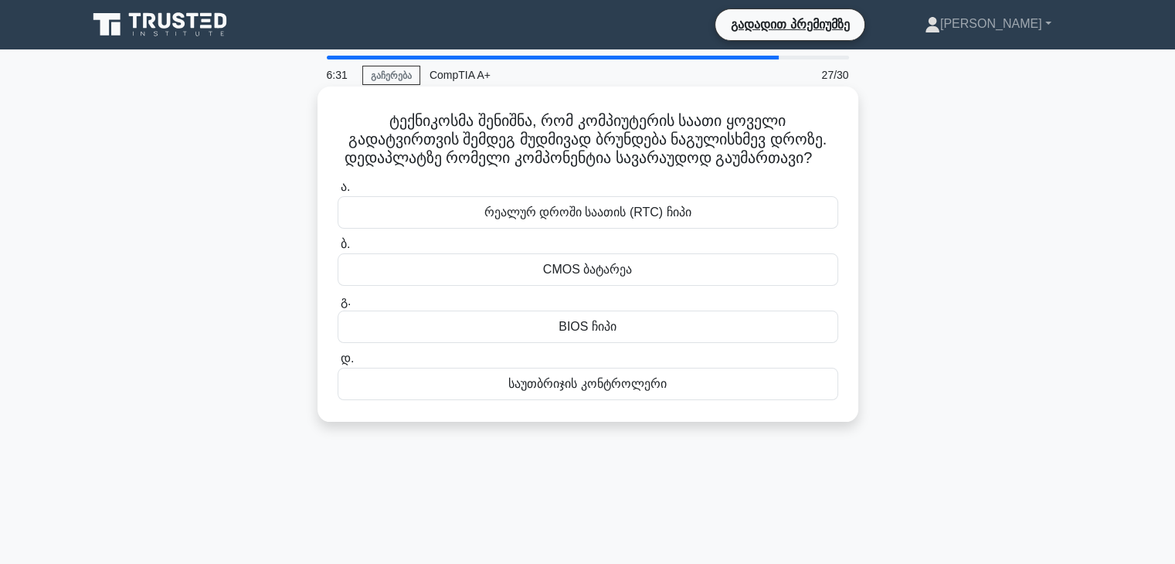
click at [566, 276] on font "CMOS ბატარეა" at bounding box center [587, 269] width 89 height 13
click at [338, 250] on input "ბ. CMOS ბატარეა" at bounding box center [338, 245] width 0 height 10
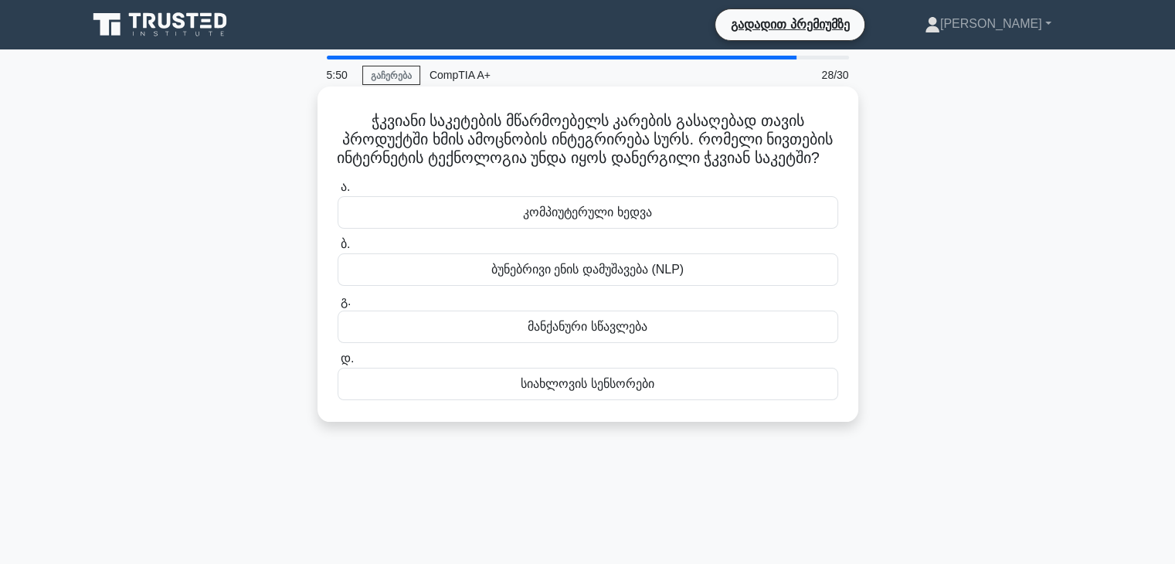
click at [619, 276] on font "ბუნებრივი ენის დამუშავება (NLP)" at bounding box center [587, 269] width 192 height 13
click at [338, 250] on input "ბ. ბუნებრივი ენის დამუშავება (NLP)" at bounding box center [338, 245] width 0 height 10
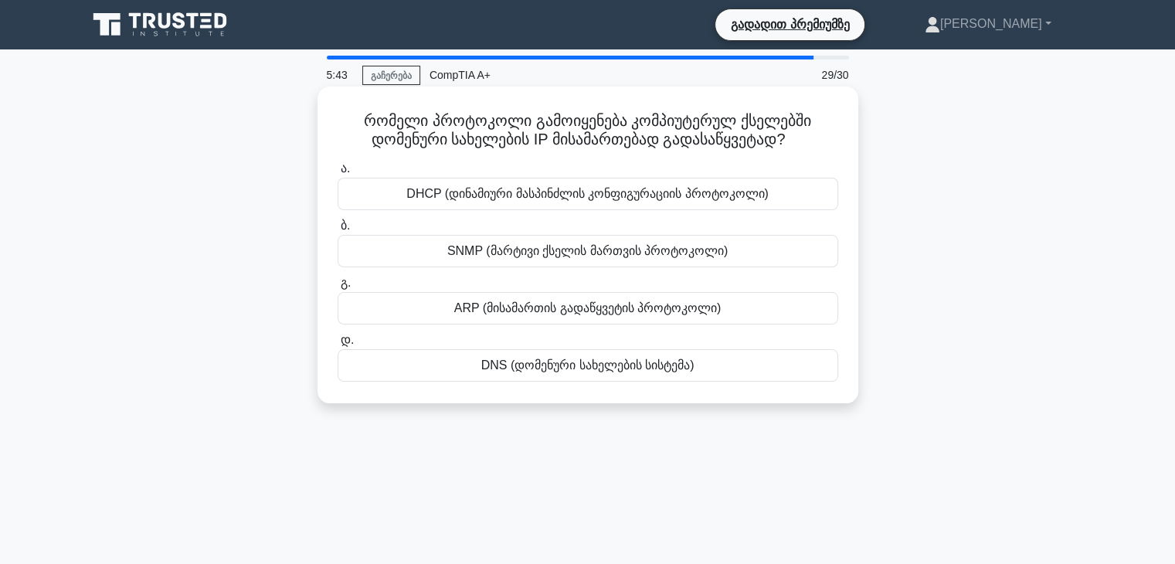
click at [537, 362] on font "DNS (დომენური სახელების სისტემა)" at bounding box center [587, 365] width 213 height 13
click at [338, 345] on input "დ. DNS (დომენური სახელების სისტემა)" at bounding box center [338, 340] width 0 height 10
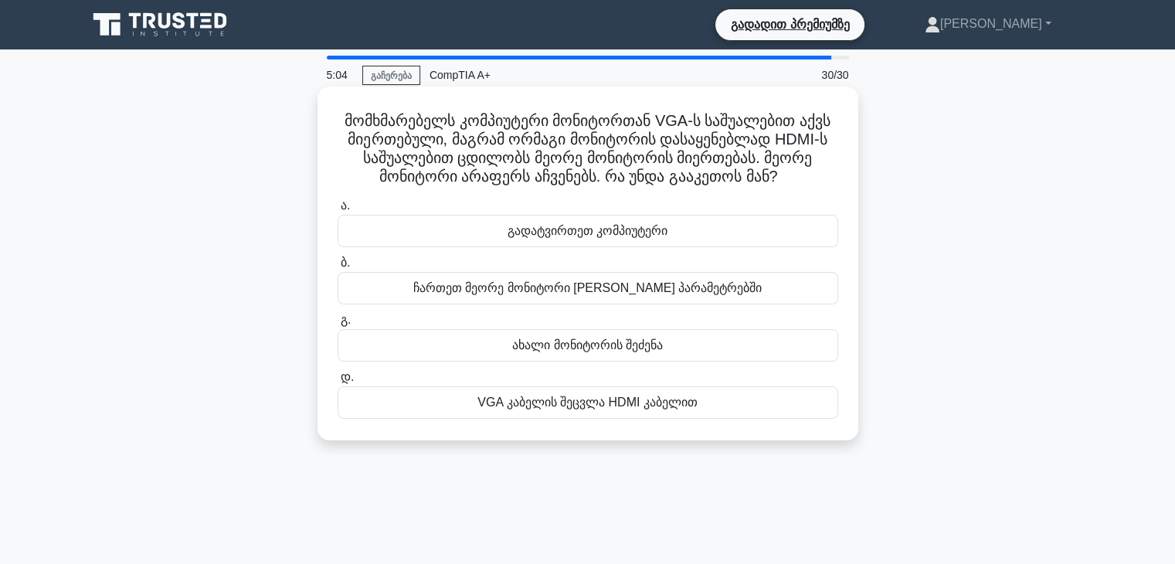
click at [671, 294] on font "ჩართეთ მეორე მონიტორი ეკრანის პარამეტრებში" at bounding box center [587, 287] width 348 height 13
click at [338, 268] on input "ბ. ჩართეთ მეორე მონიტორი ეკრანის პარამეტრებში" at bounding box center [338, 263] width 0 height 10
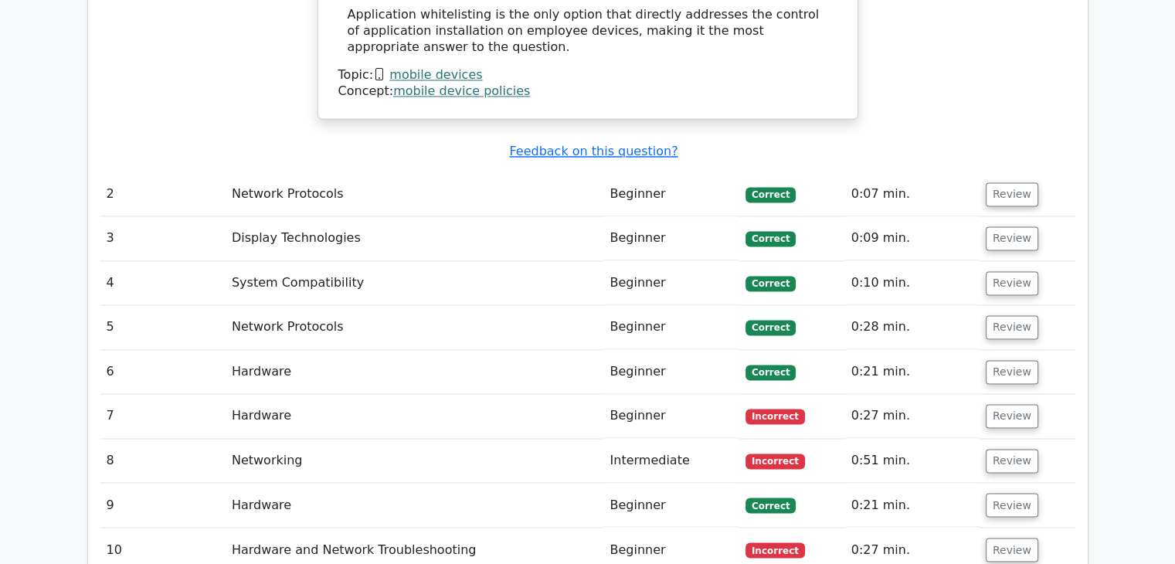
scroll to position [2444, 0]
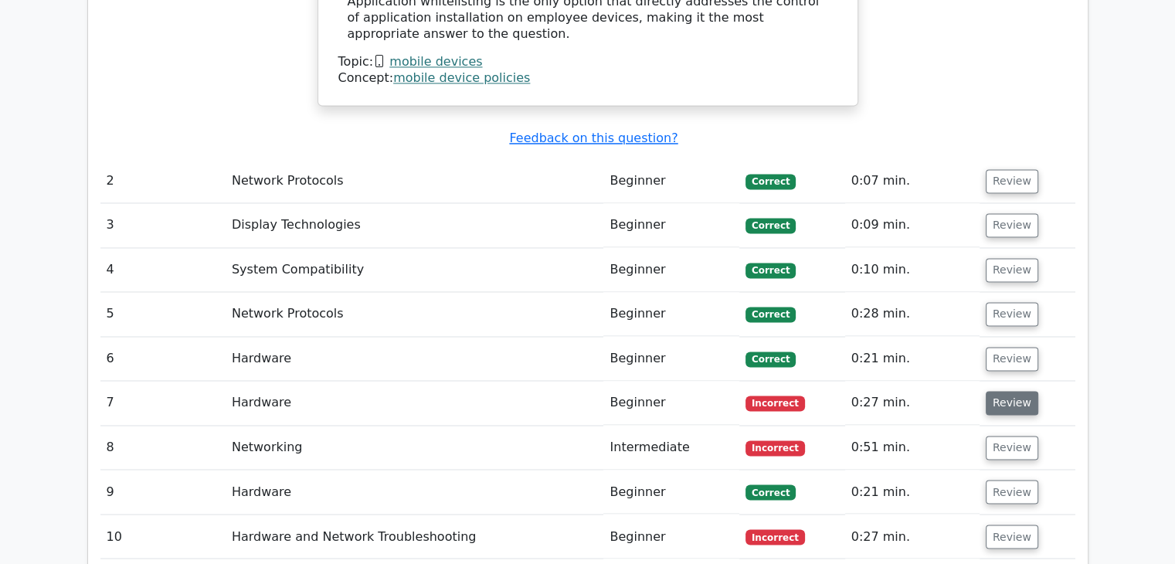
click at [1000, 391] on button "Review" at bounding box center [1012, 403] width 53 height 24
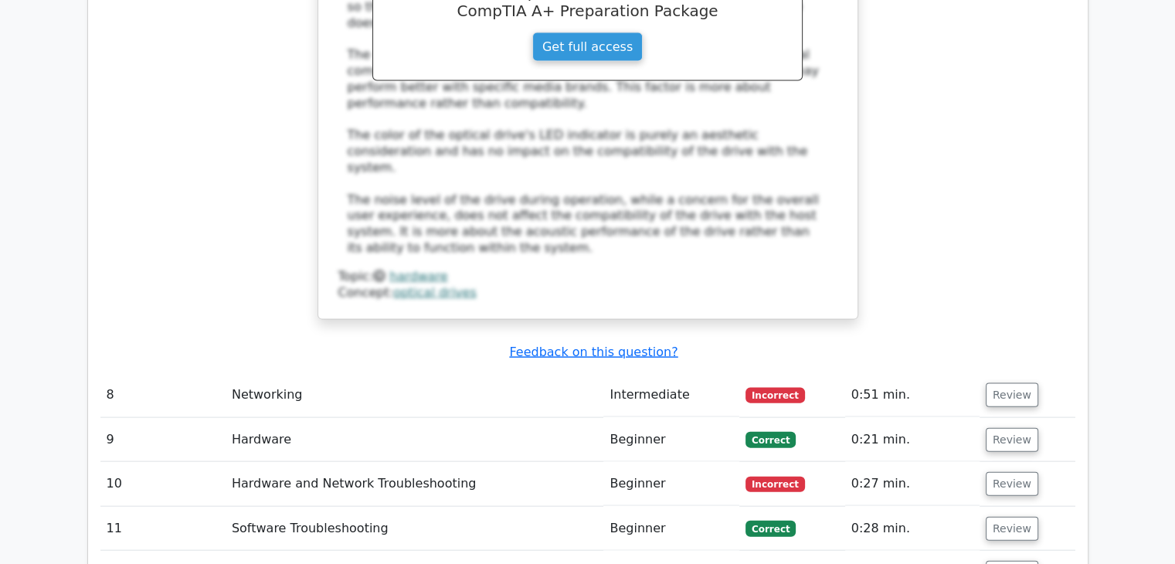
scroll to position [3319, 0]
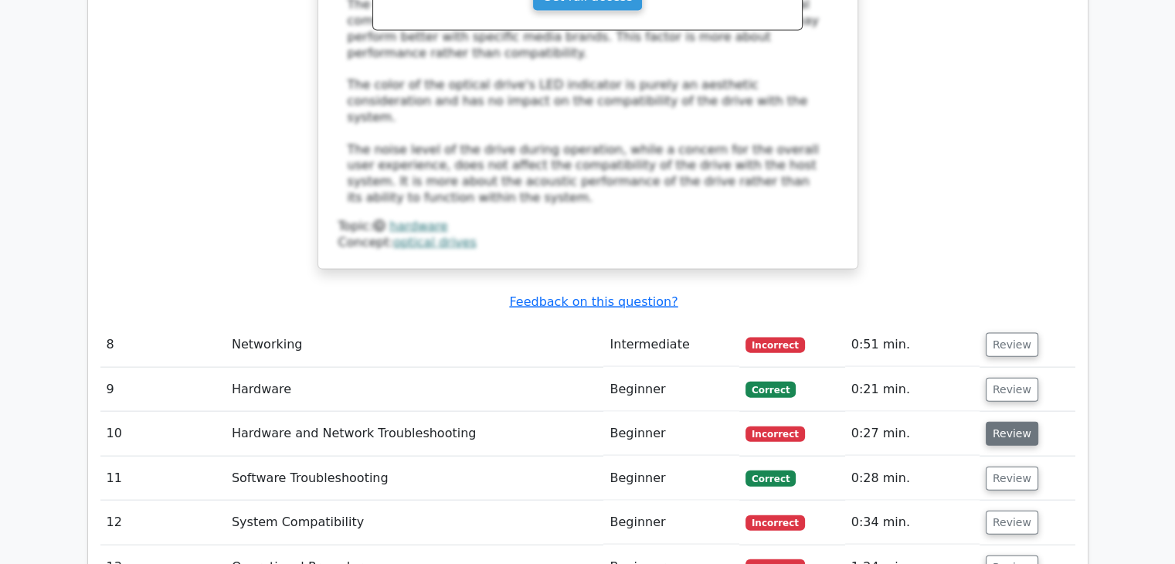
click at [1009, 422] on button "Review" at bounding box center [1012, 434] width 53 height 24
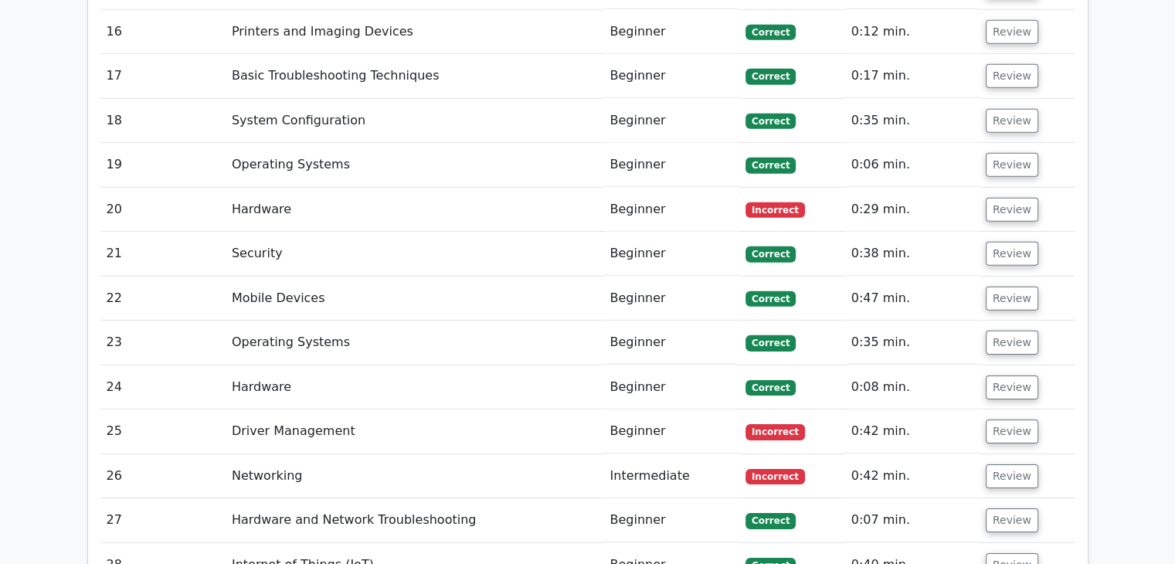
scroll to position [4796, 0]
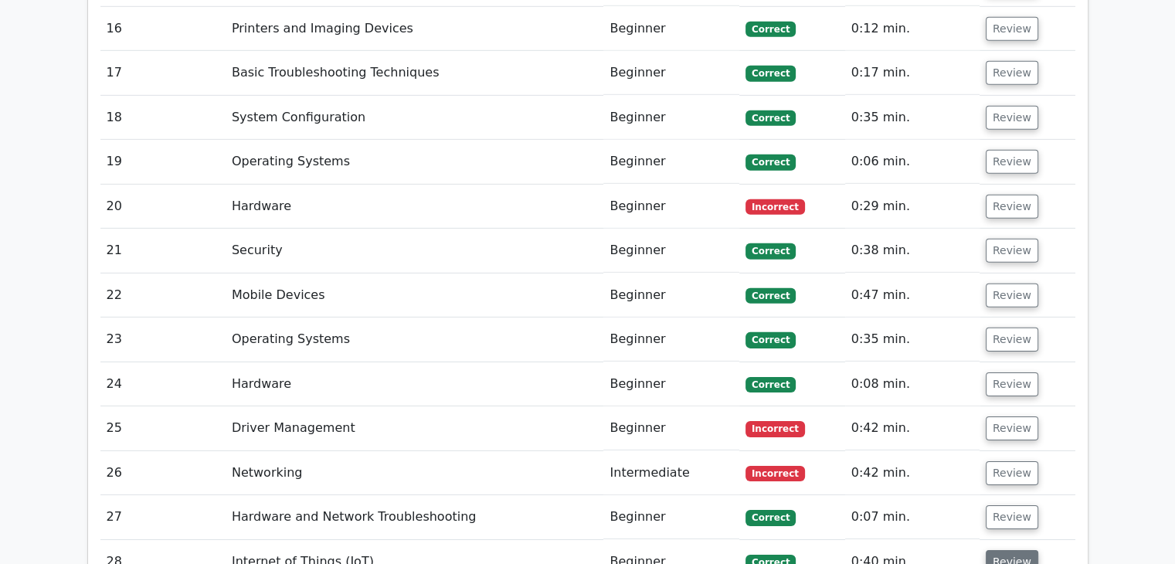
click at [991, 550] on button "Review" at bounding box center [1012, 562] width 53 height 24
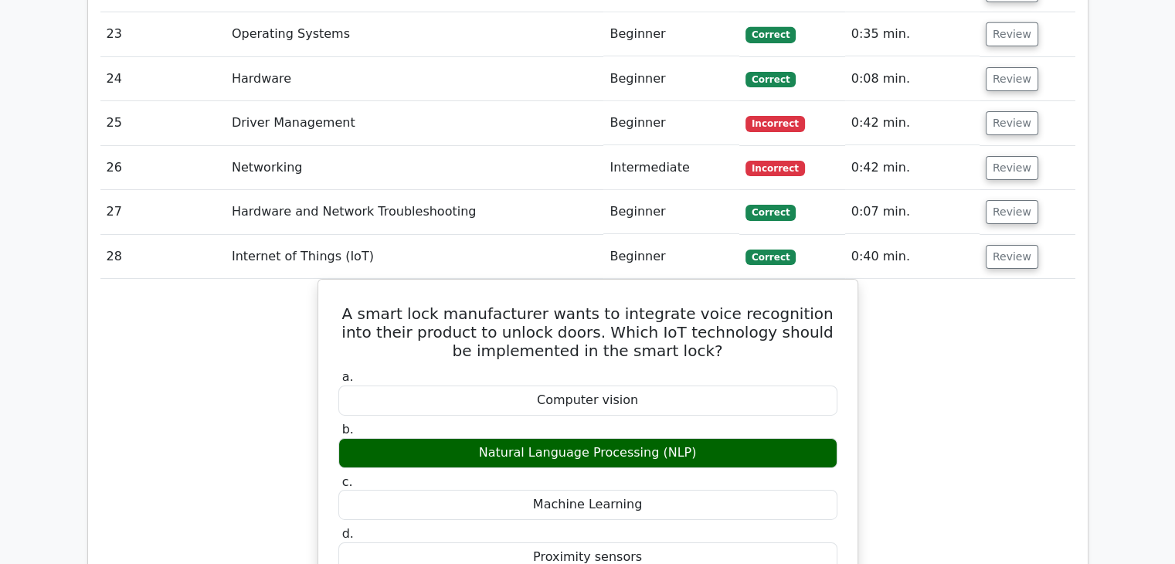
scroll to position [0, 0]
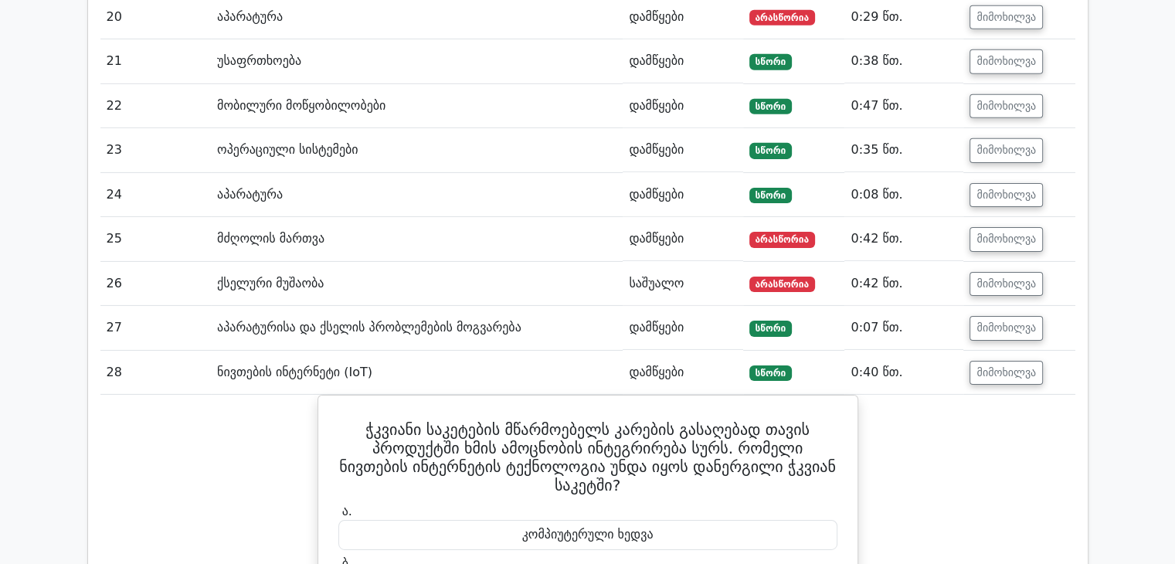
scroll to position [4981, 0]
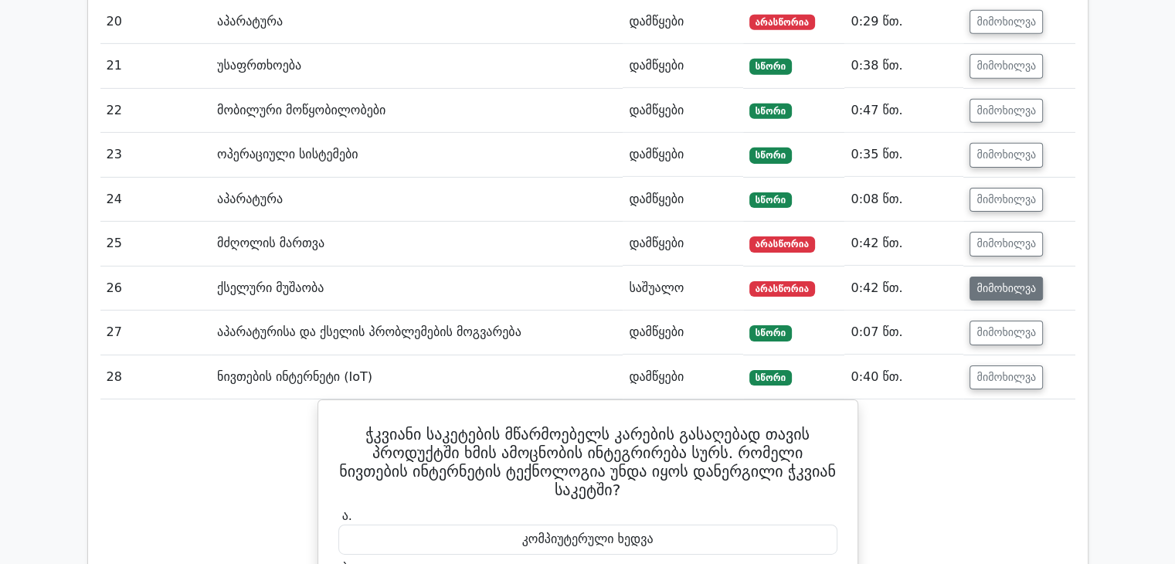
click at [1003, 277] on button "მიმოხილვა" at bounding box center [1006, 289] width 73 height 25
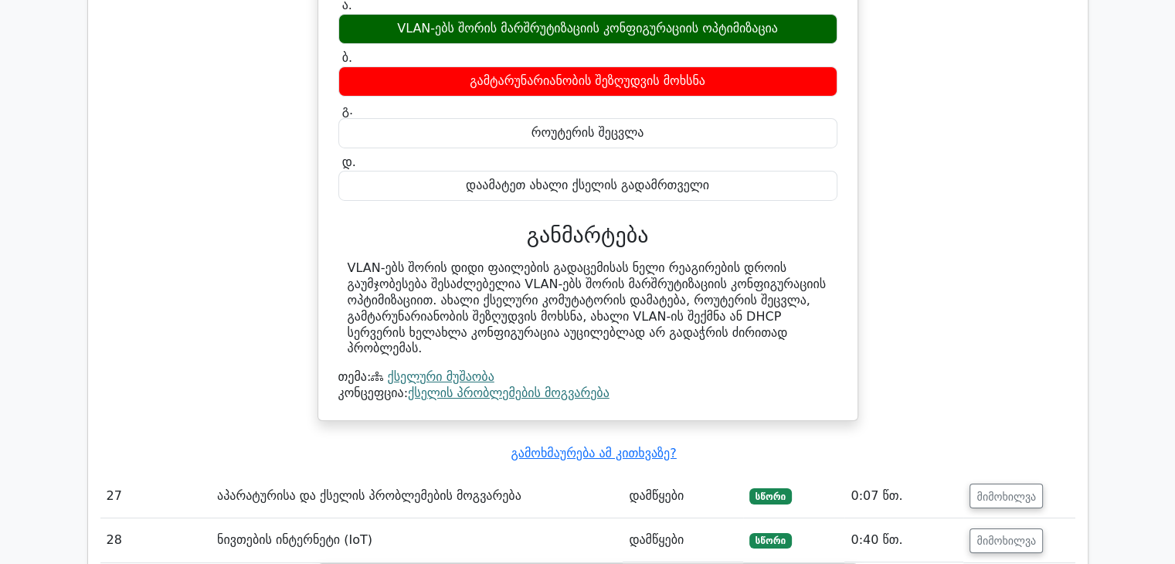
scroll to position [5402, 0]
click at [977, 490] on font "მიმოხილვა" at bounding box center [1006, 496] width 59 height 12
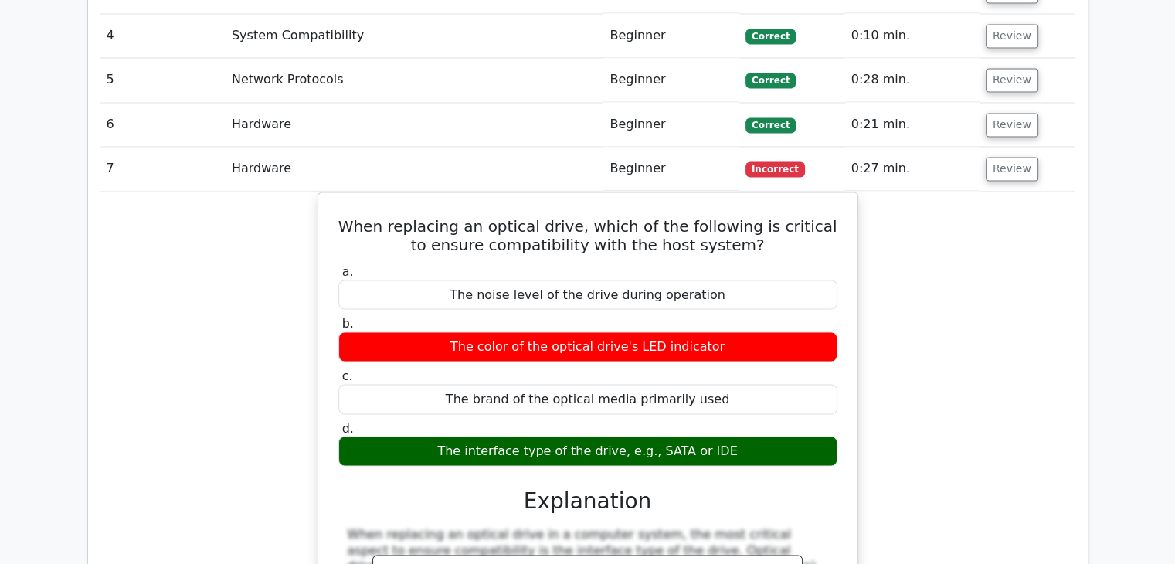
scroll to position [2404, 0]
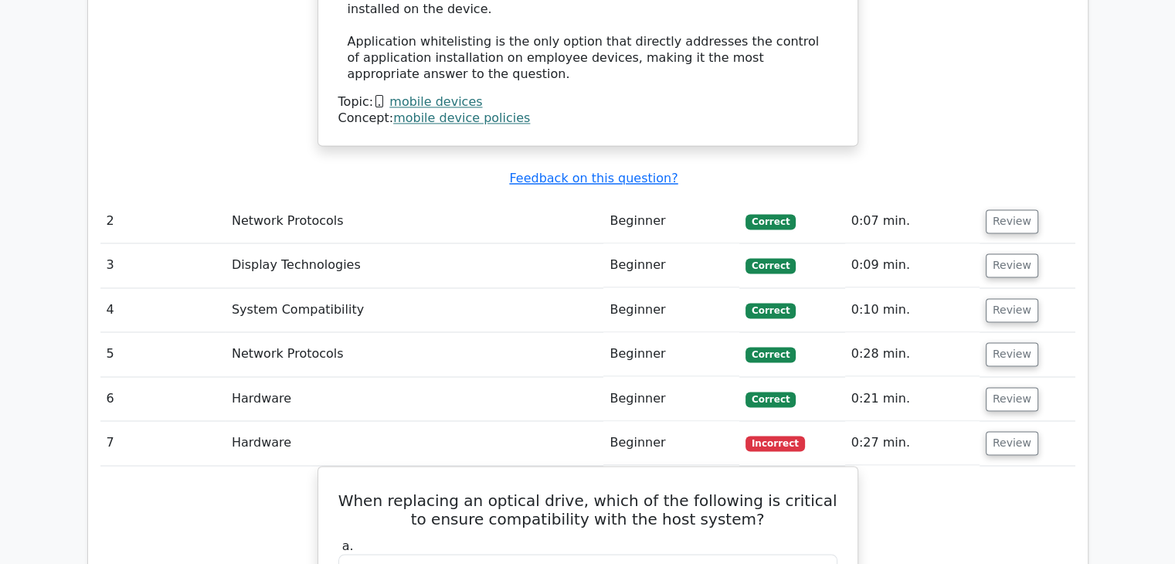
click at [975, 199] on td "0:07 min." at bounding box center [912, 221] width 134 height 44
click at [1014, 209] on button "Review" at bounding box center [1012, 221] width 53 height 24
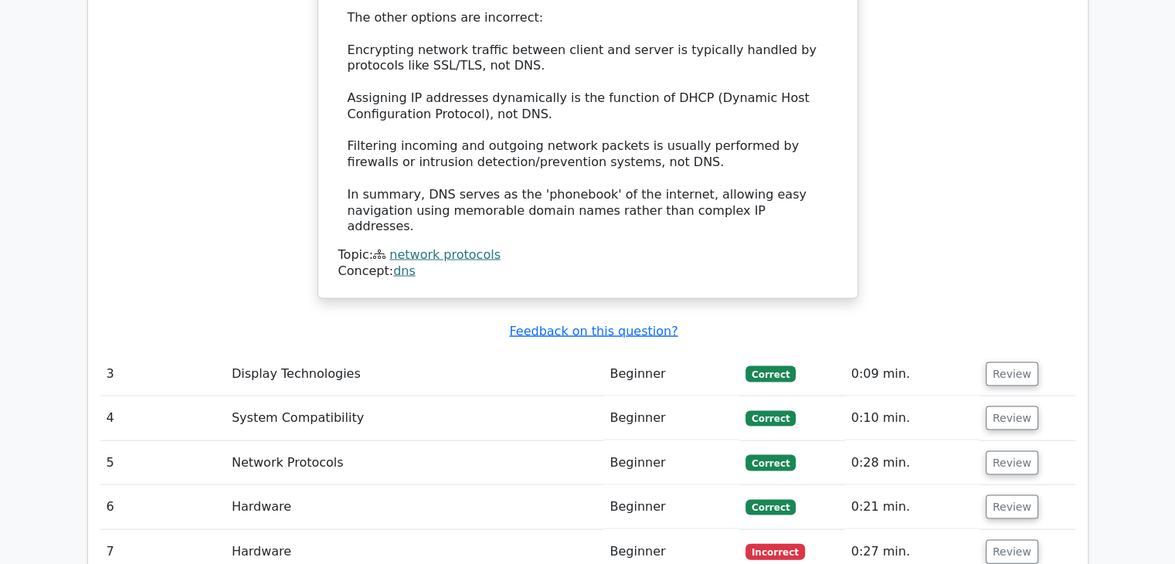
scroll to position [3152, 0]
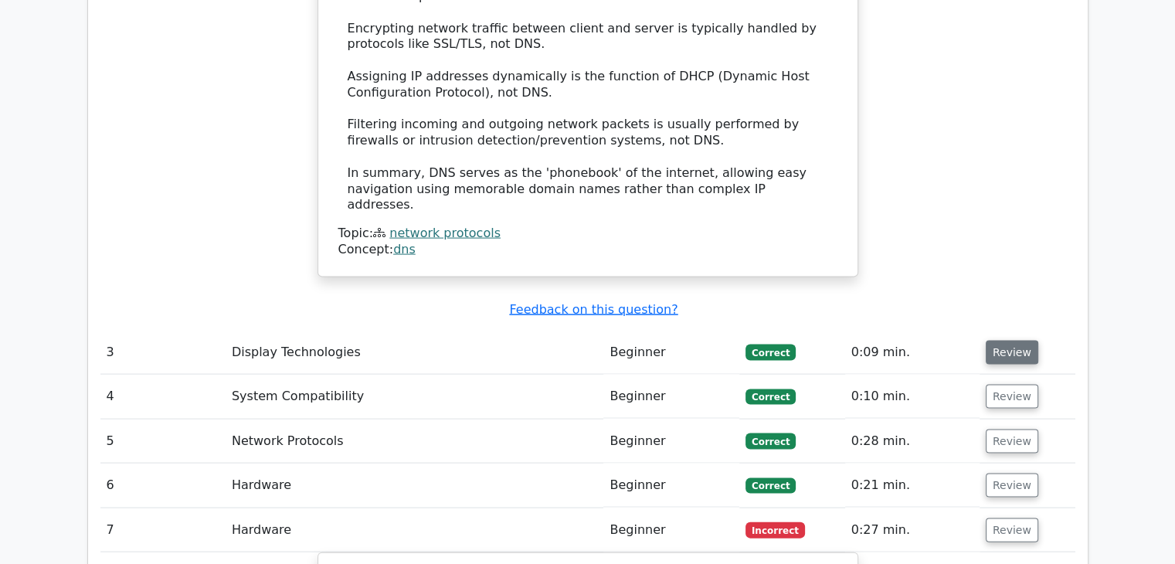
click at [1005, 341] on button "Review" at bounding box center [1012, 353] width 53 height 24
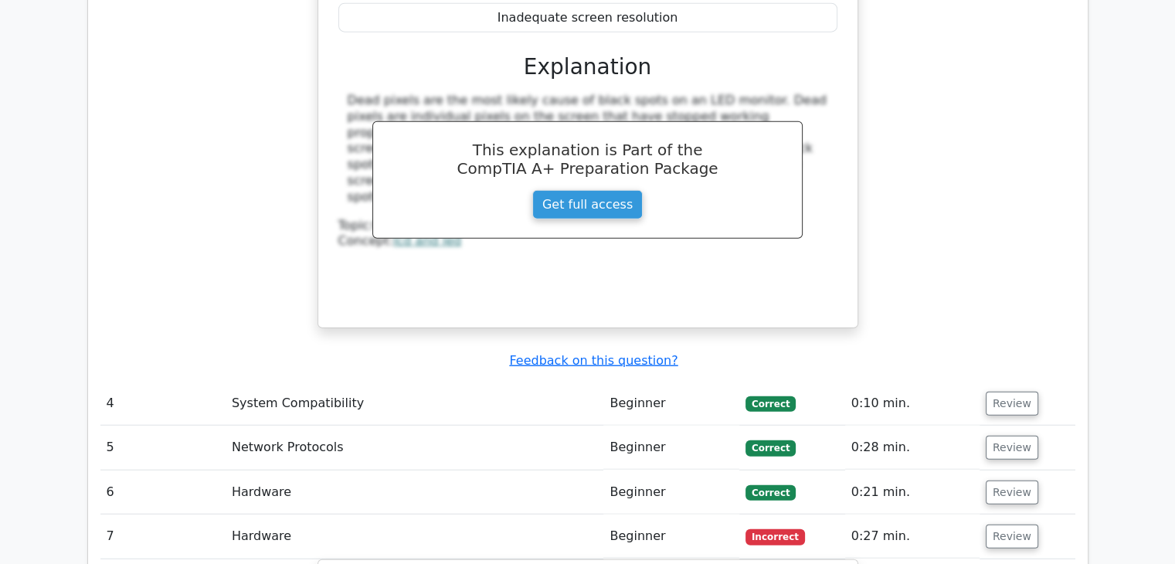
scroll to position [3770, 0]
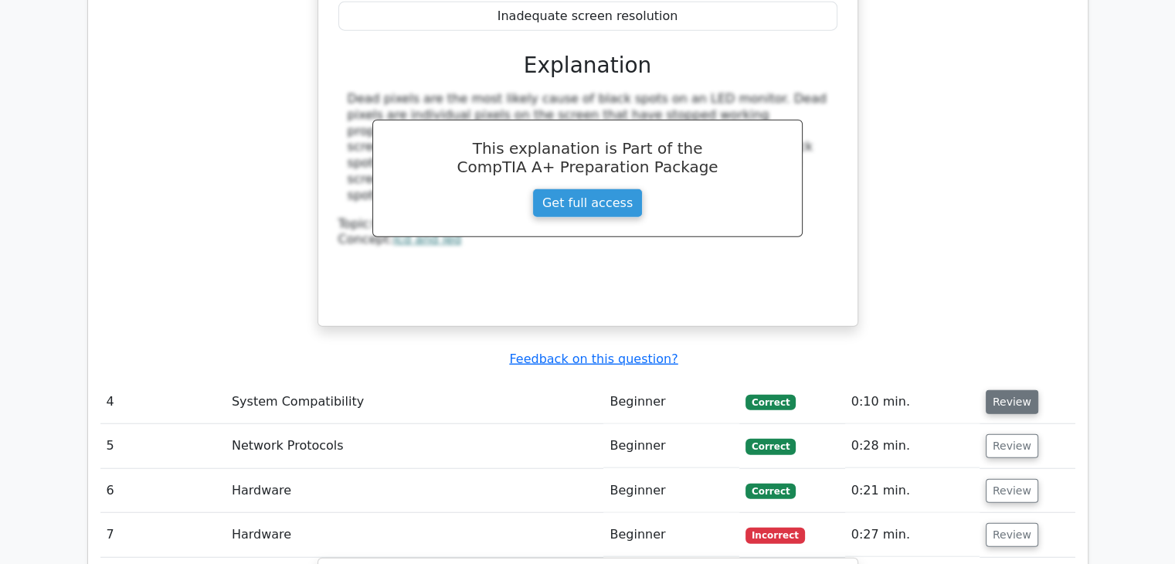
click at [991, 390] on button "Review" at bounding box center [1012, 402] width 53 height 24
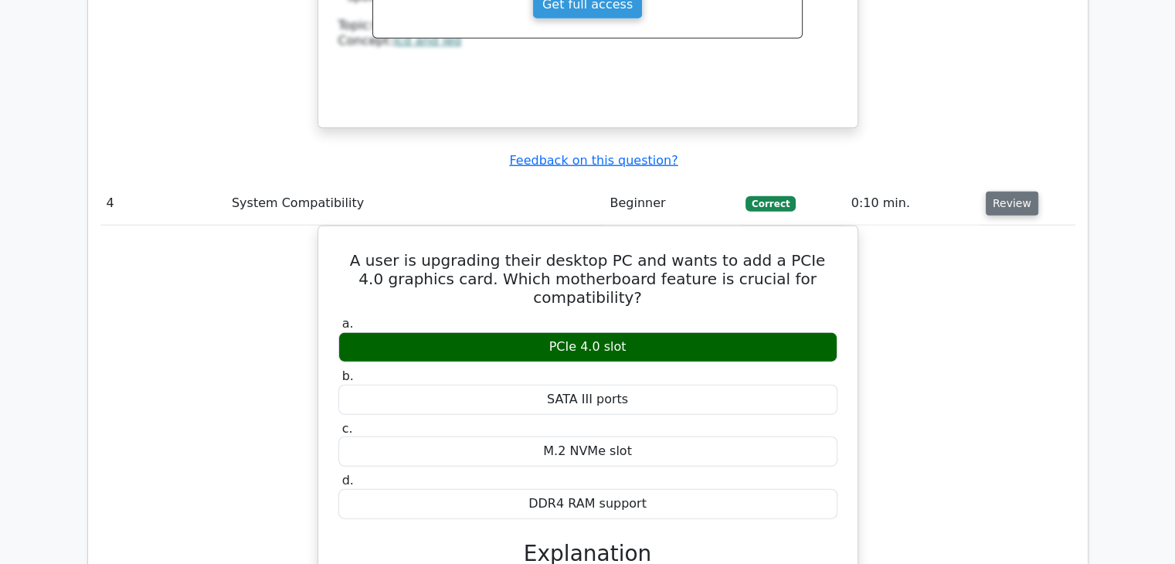
scroll to position [3969, 0]
